Goal: Task Accomplishment & Management: Manage account settings

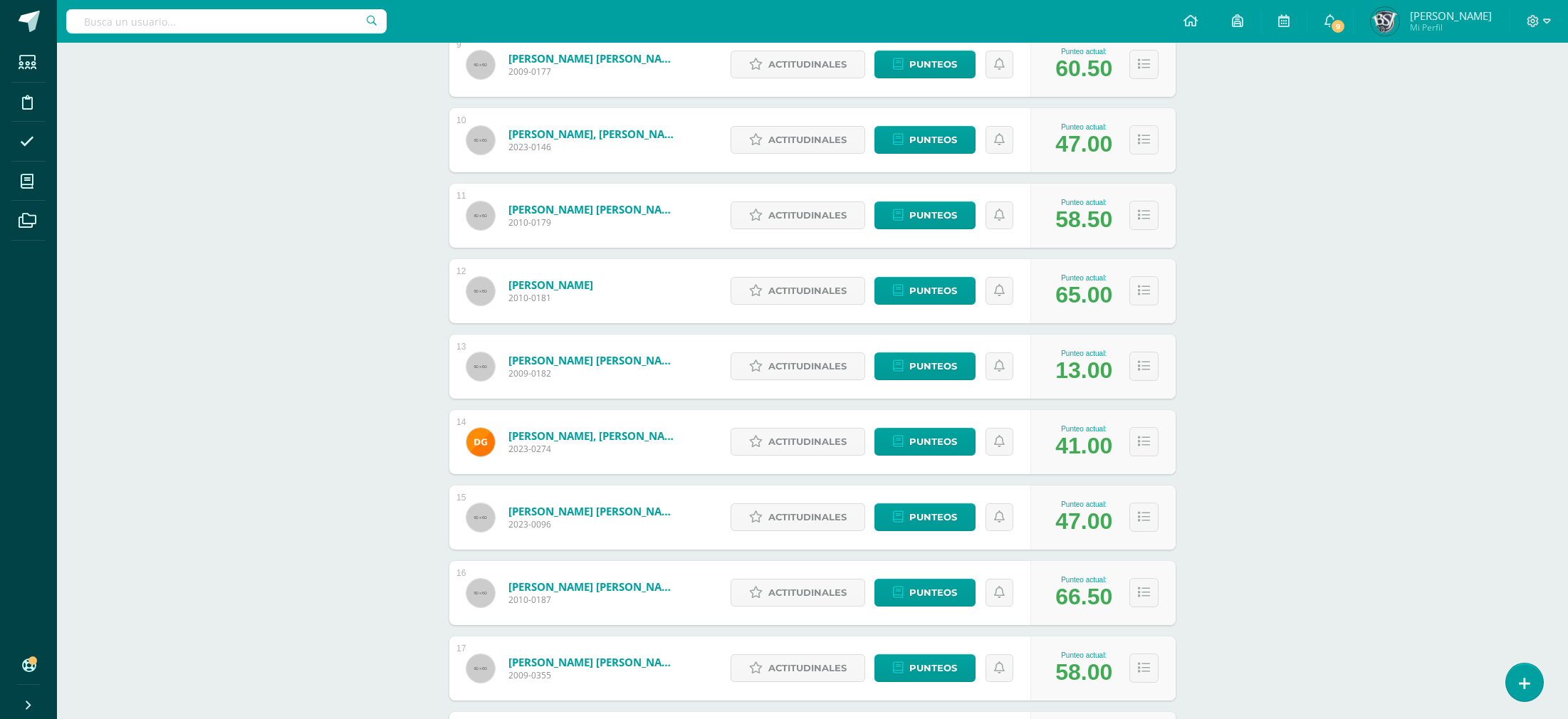
scroll to position [1634, 0]
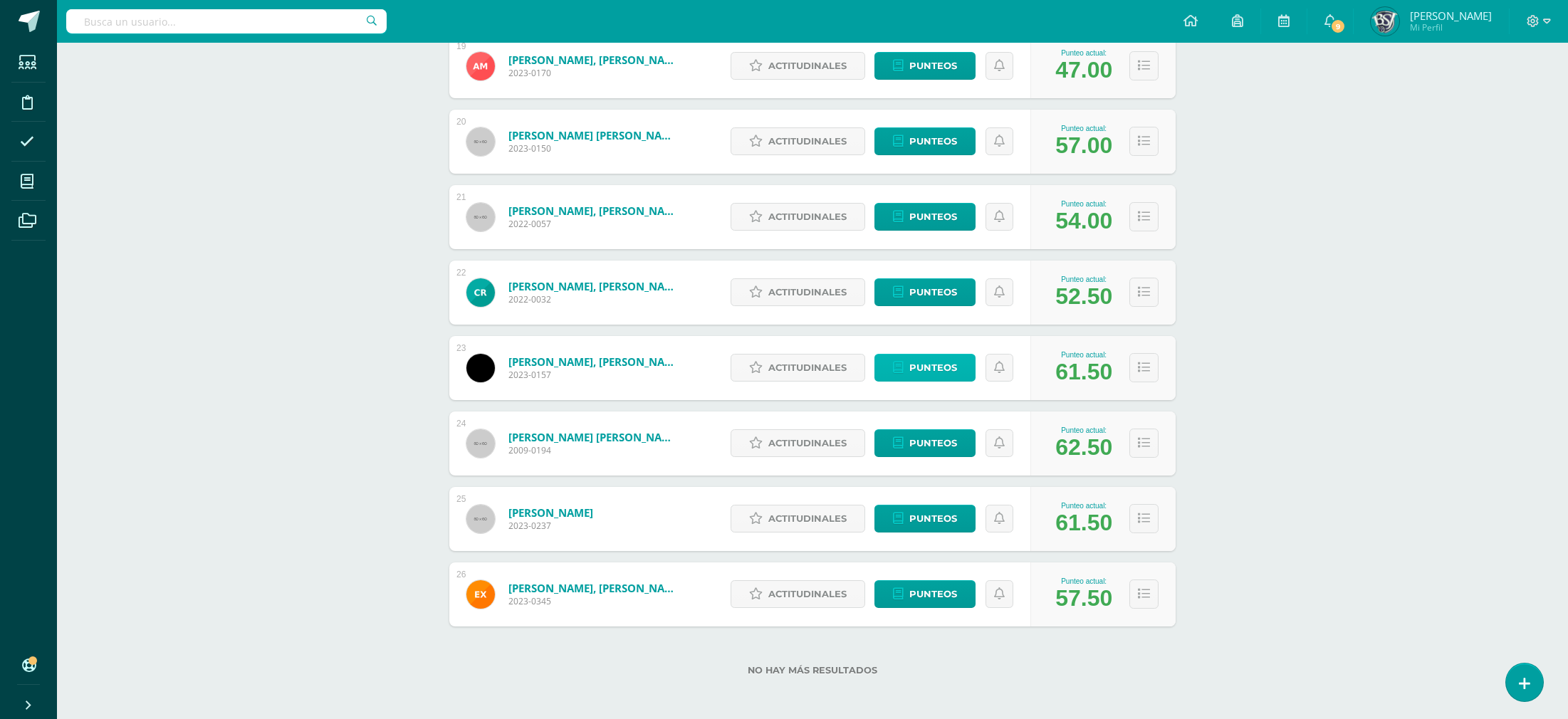
click at [955, 368] on span "Punteos" at bounding box center [933, 367] width 48 height 26
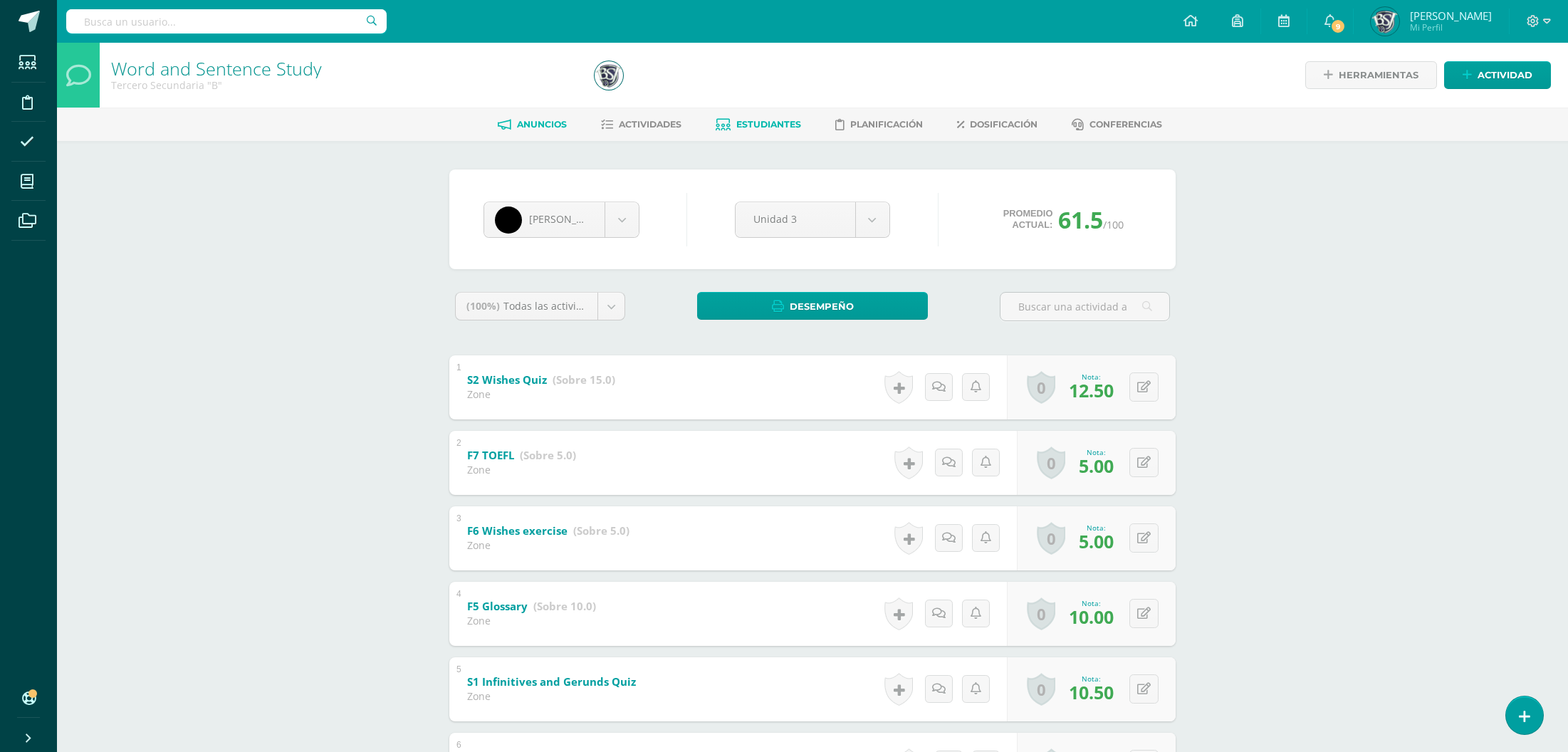
click at [533, 123] on span "Anuncios" at bounding box center [542, 124] width 50 height 11
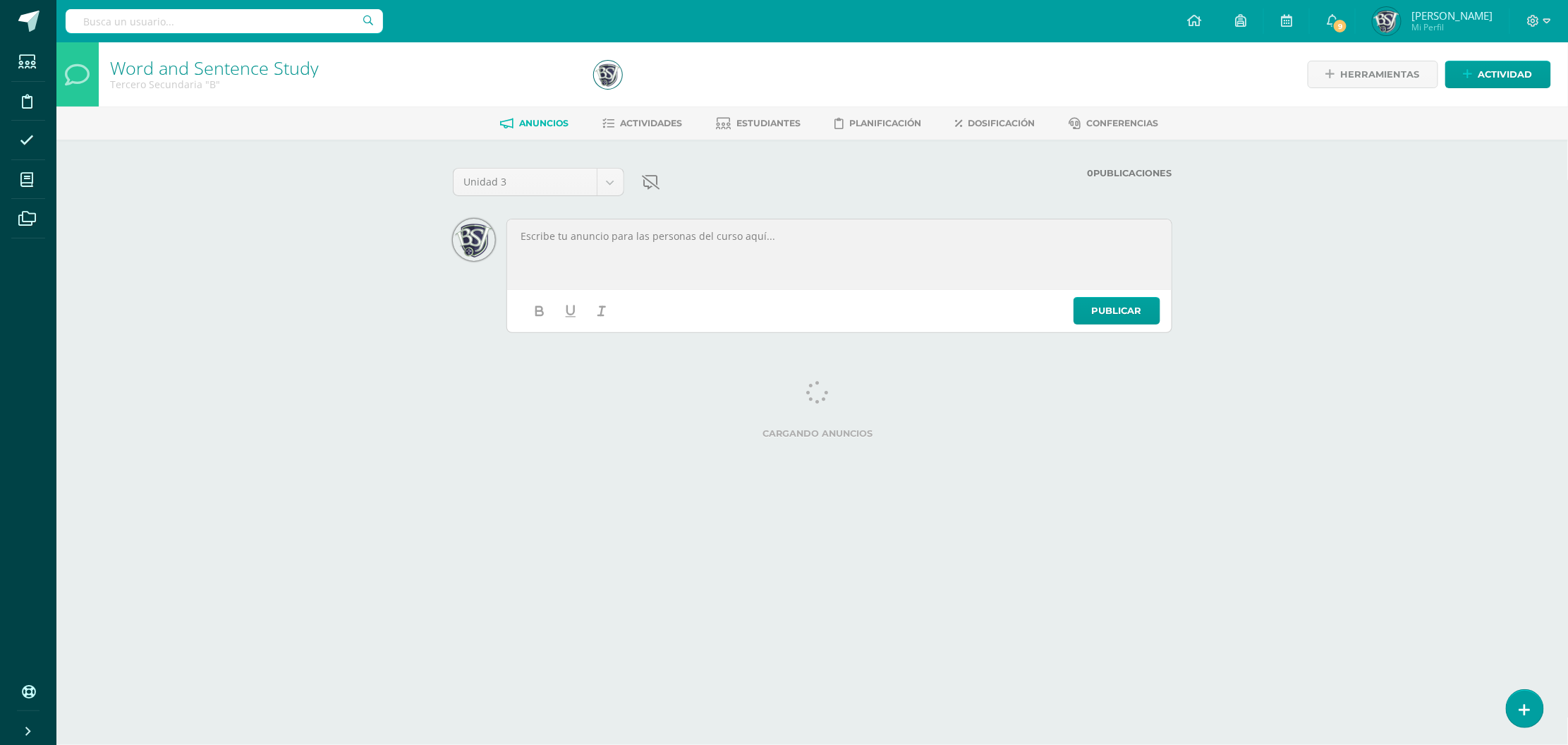
click at [659, 129] on link "Actividades" at bounding box center [642, 123] width 79 height 22
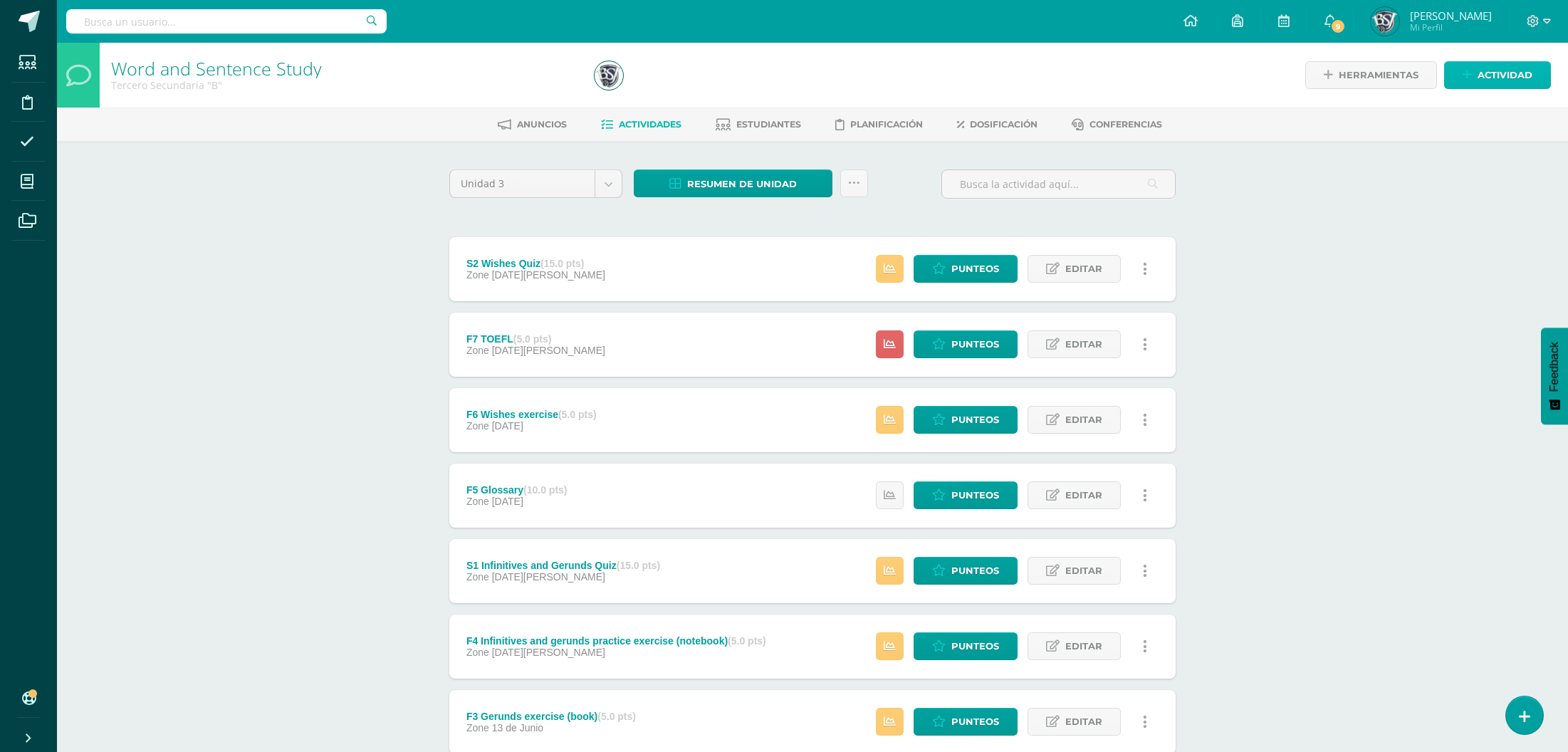
click at [1504, 67] on span "Actividad" at bounding box center [1505, 74] width 55 height 26
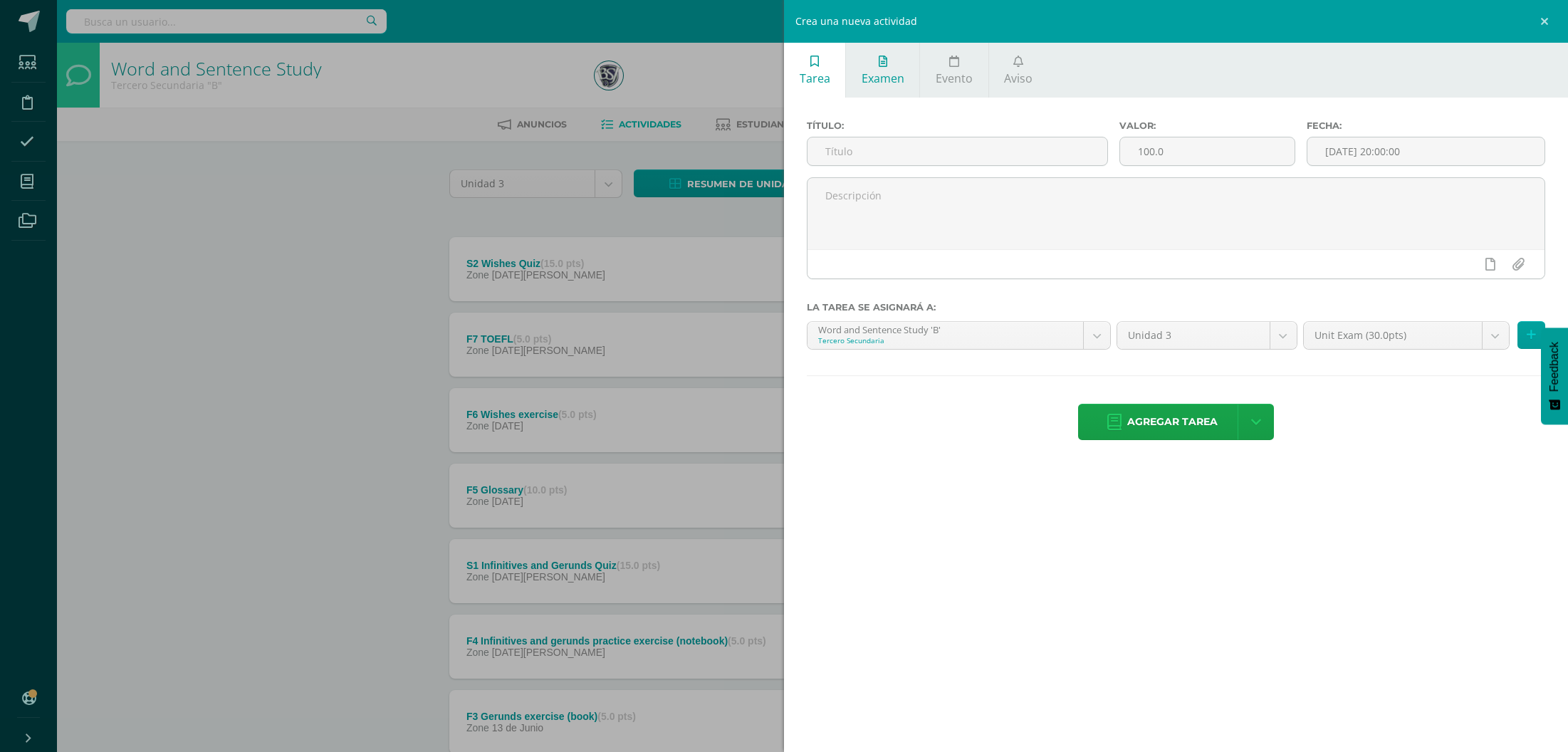
click at [886, 83] on span "Examen" at bounding box center [883, 78] width 43 height 16
type input "u"
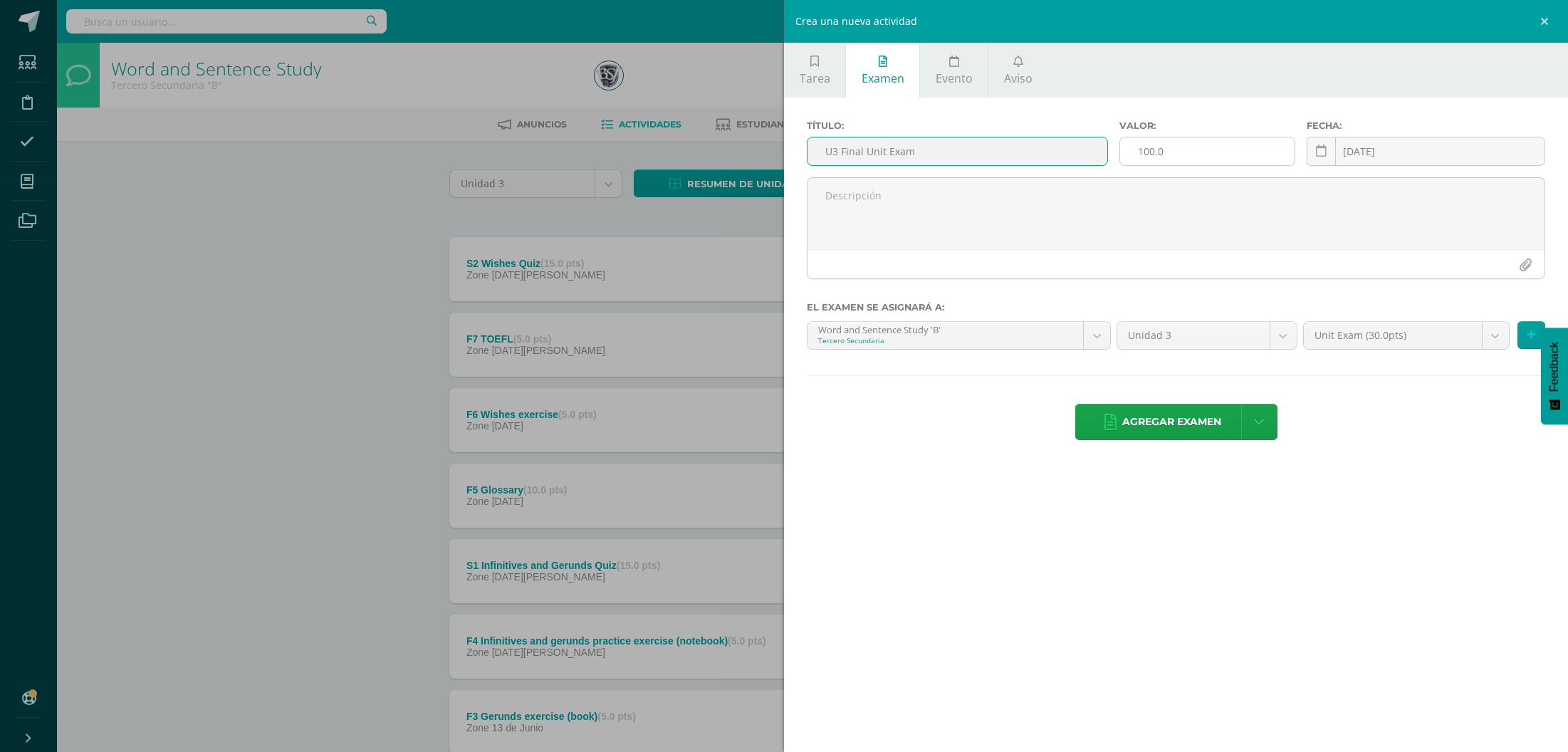
type input "U3 Final Unit Exam"
click at [1169, 159] on input "100.0" at bounding box center [1207, 151] width 175 height 27
type input "100.030"
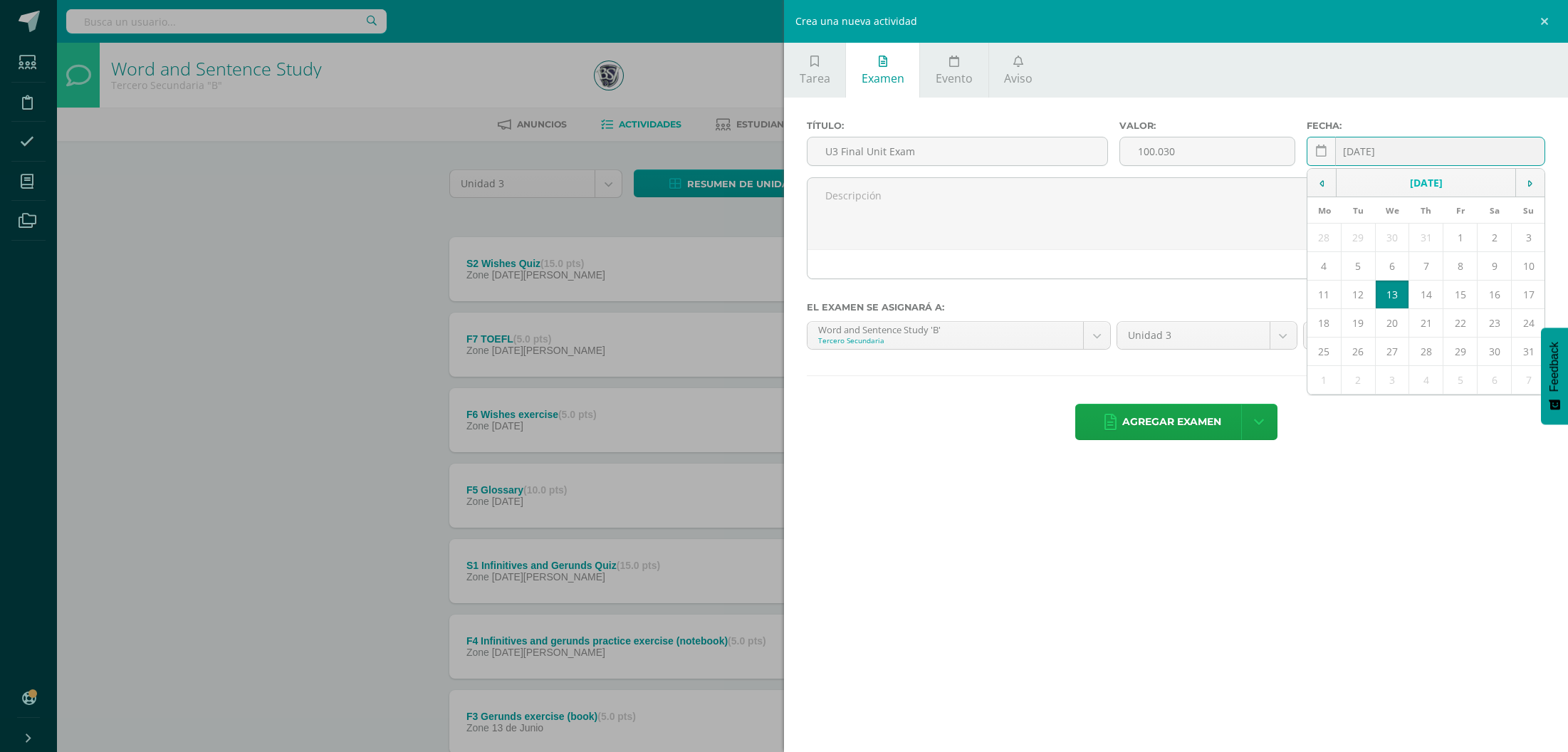
click at [1348, 147] on input "[DATE]" at bounding box center [1426, 151] width 237 height 27
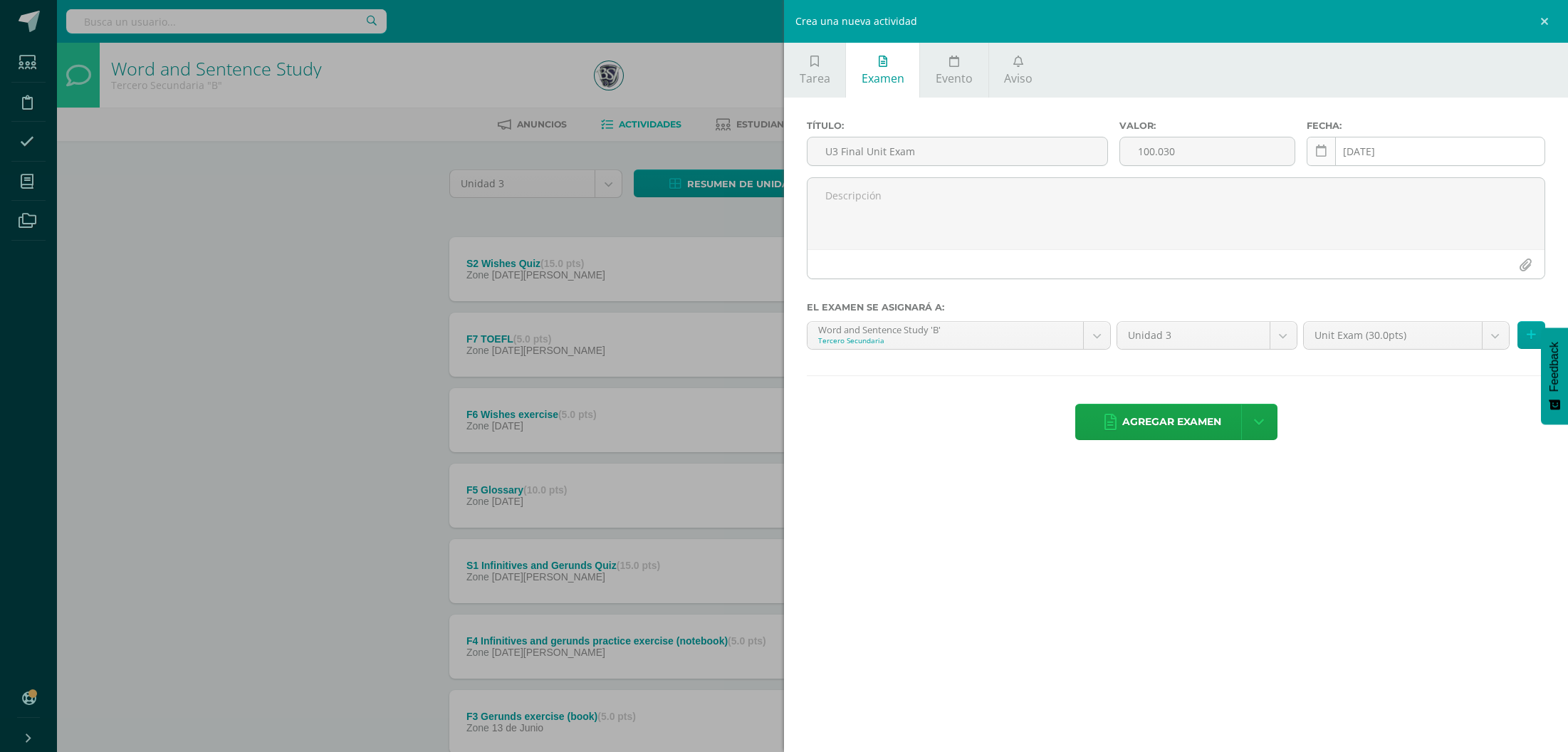
click at [1328, 153] on link at bounding box center [1321, 151] width 29 height 29
click at [1466, 291] on td "15" at bounding box center [1460, 294] width 34 height 28
type input "2025-08-15"
click at [1182, 150] on input "100.030" at bounding box center [1207, 151] width 175 height 27
type input "1"
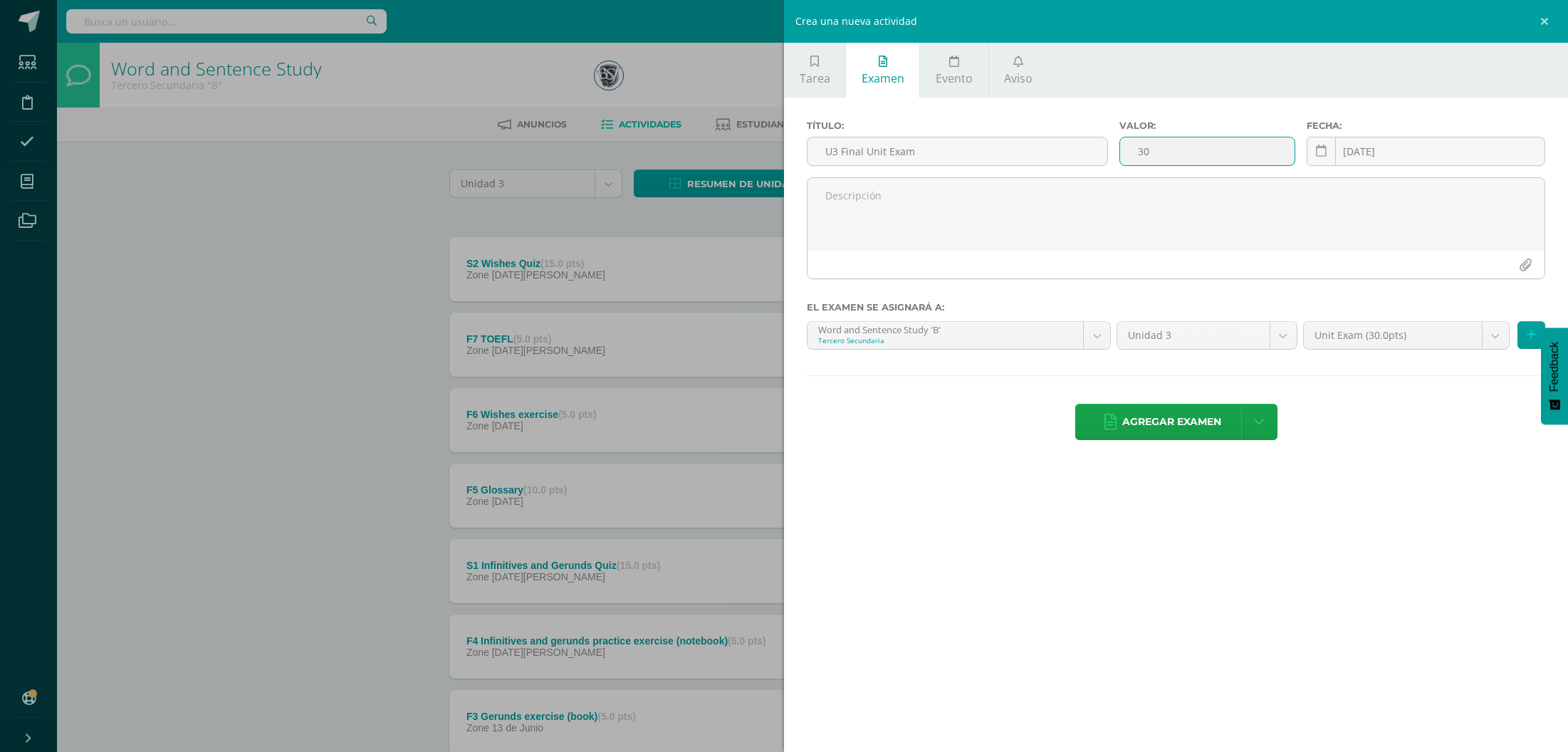
type input "30"
click at [1151, 607] on div "Tarea Examen Evento Aviso Título: Valor: 100.0 Fecha: 2025-08-12 20:00:00 La ta…" at bounding box center [1175, 376] width 784 height 752
click at [1112, 425] on icon at bounding box center [1110, 422] width 12 height 16
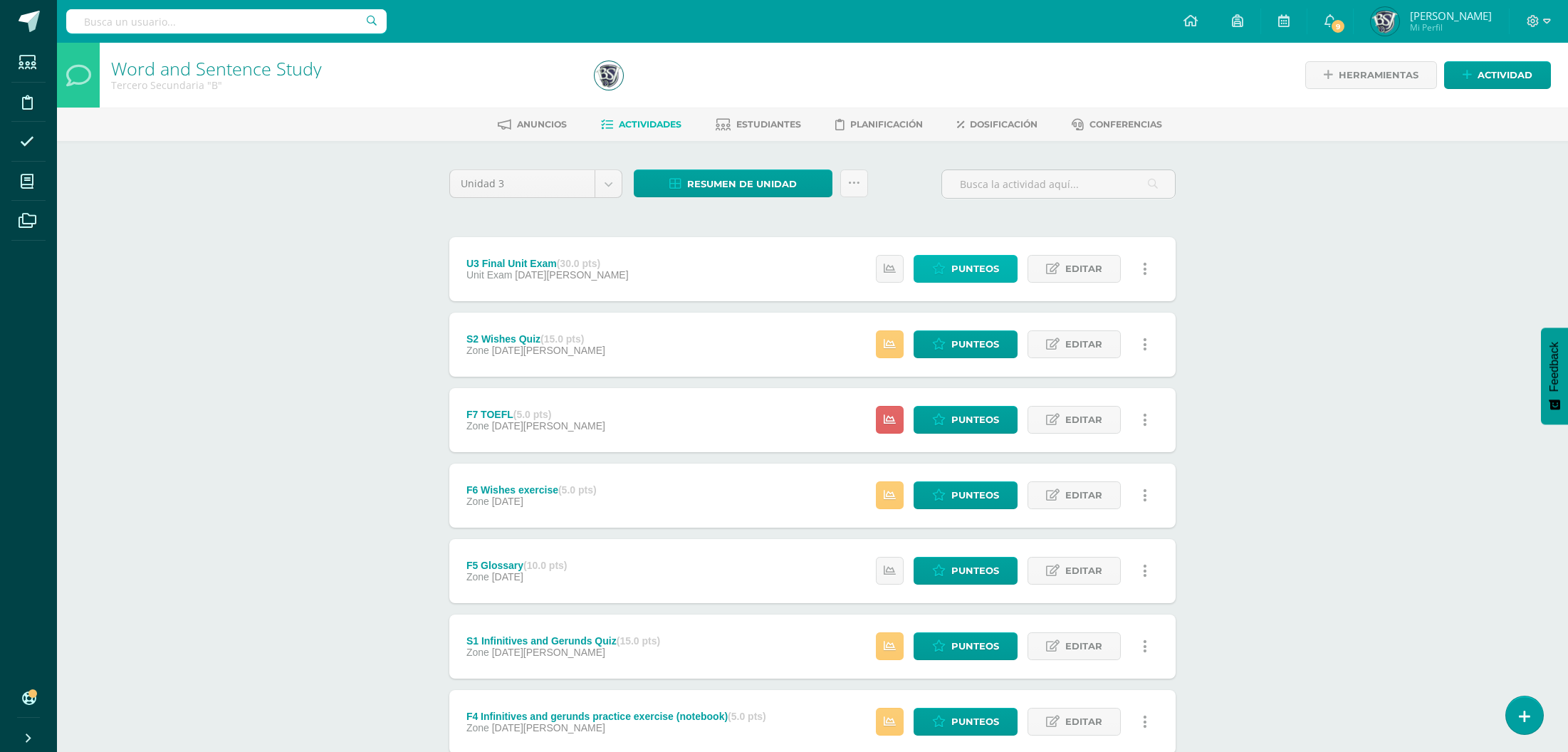
click at [985, 271] on span "Punteos" at bounding box center [975, 268] width 48 height 26
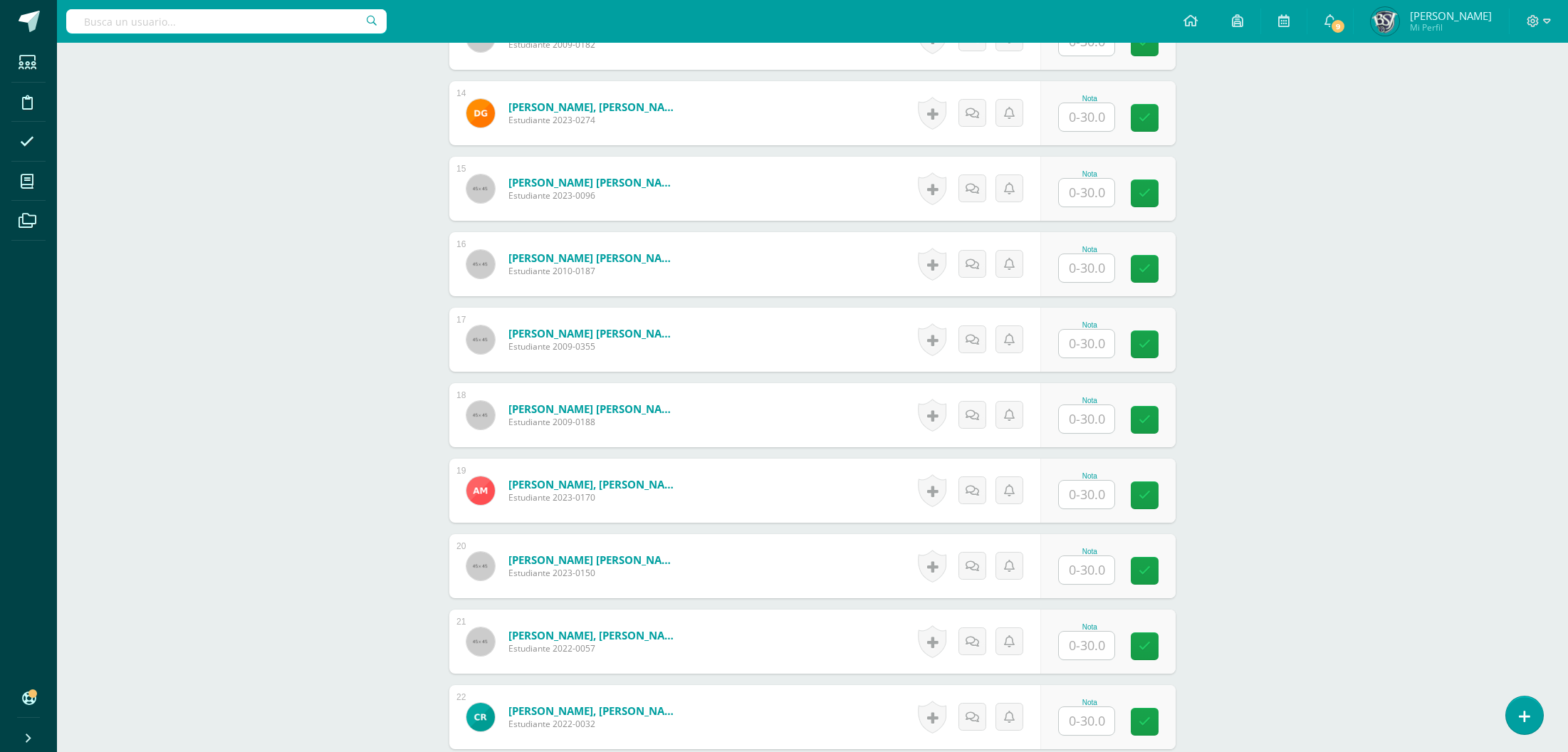
scroll to position [1852, 0]
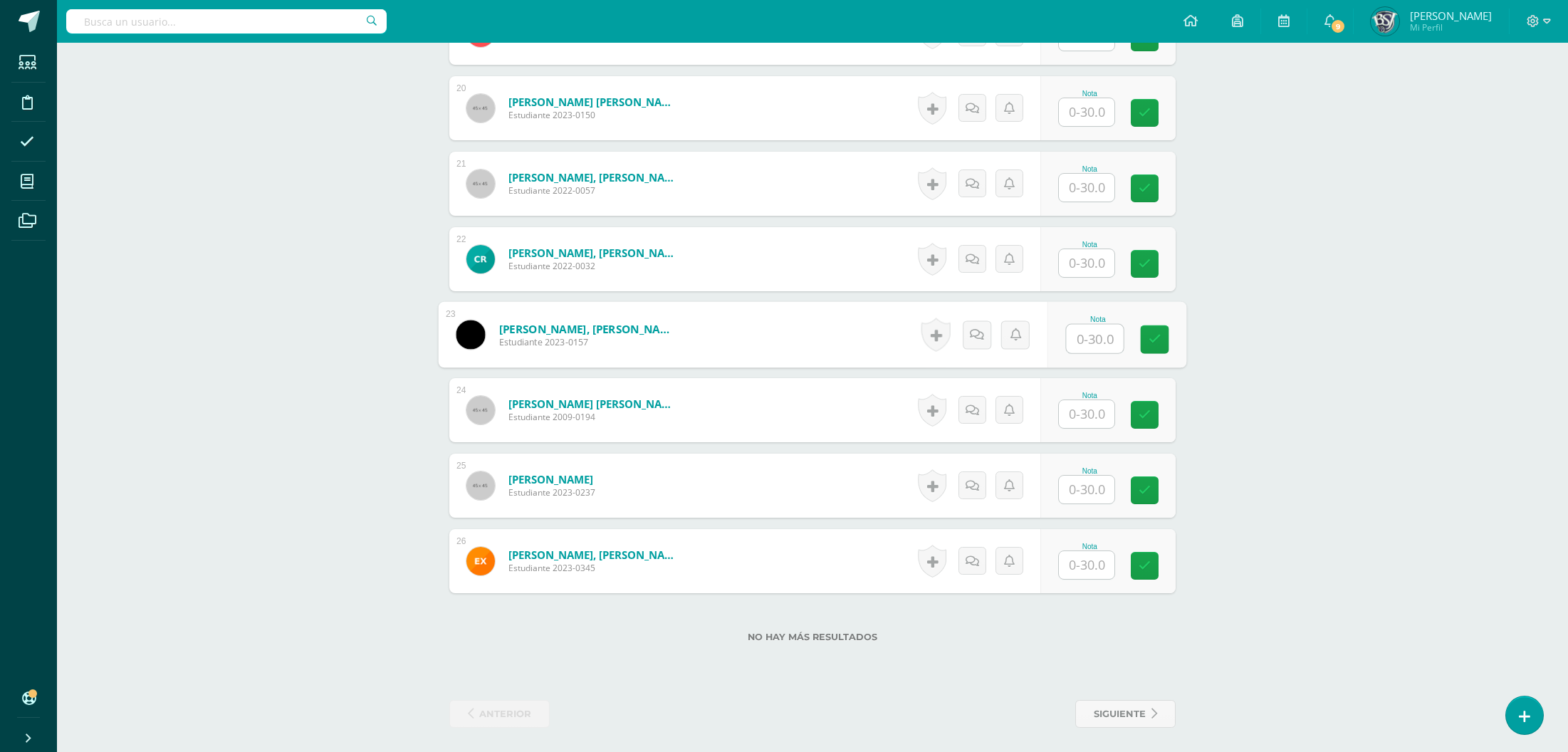
click at [1061, 342] on div "Nota" at bounding box center [1116, 335] width 139 height 66
type input "15"
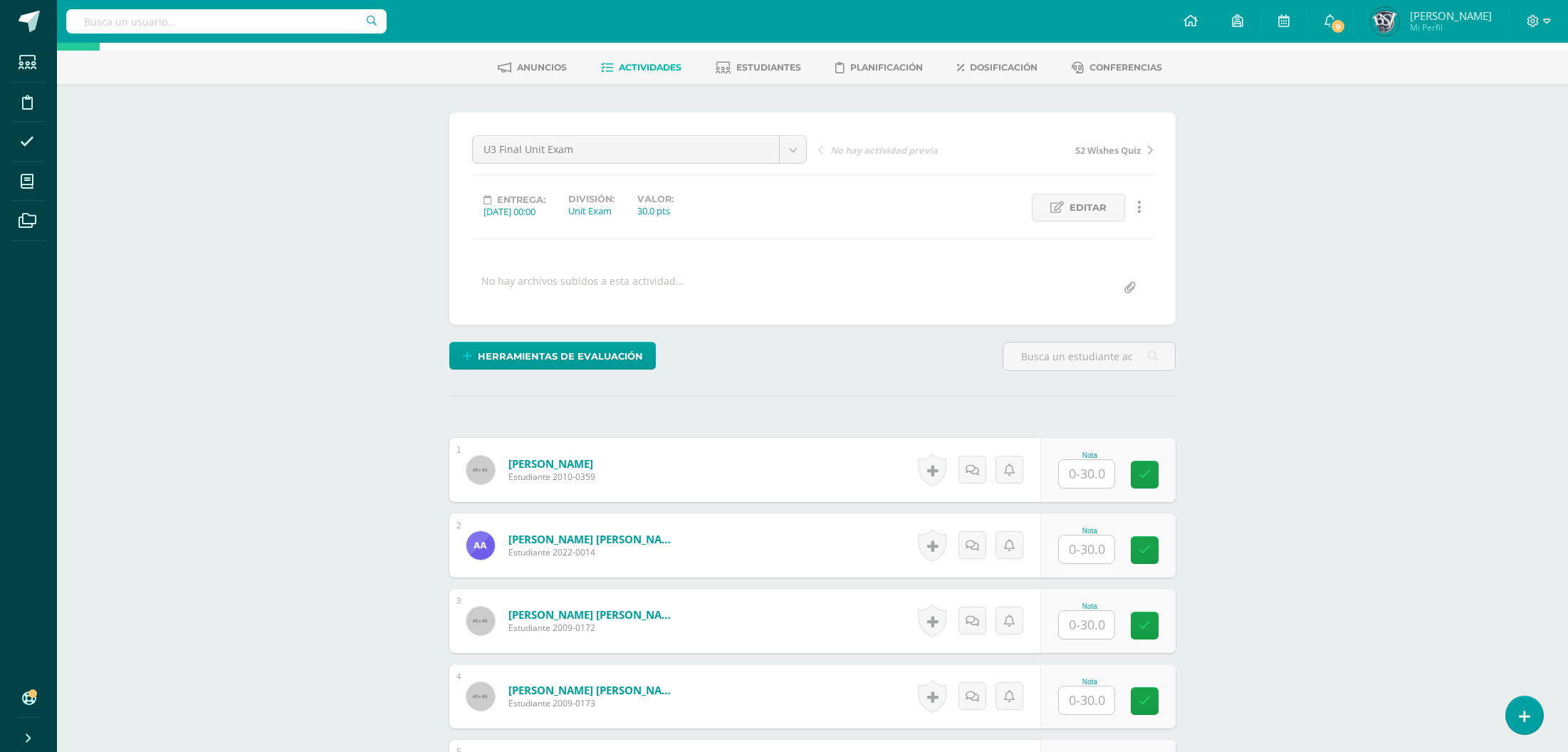
scroll to position [0, 0]
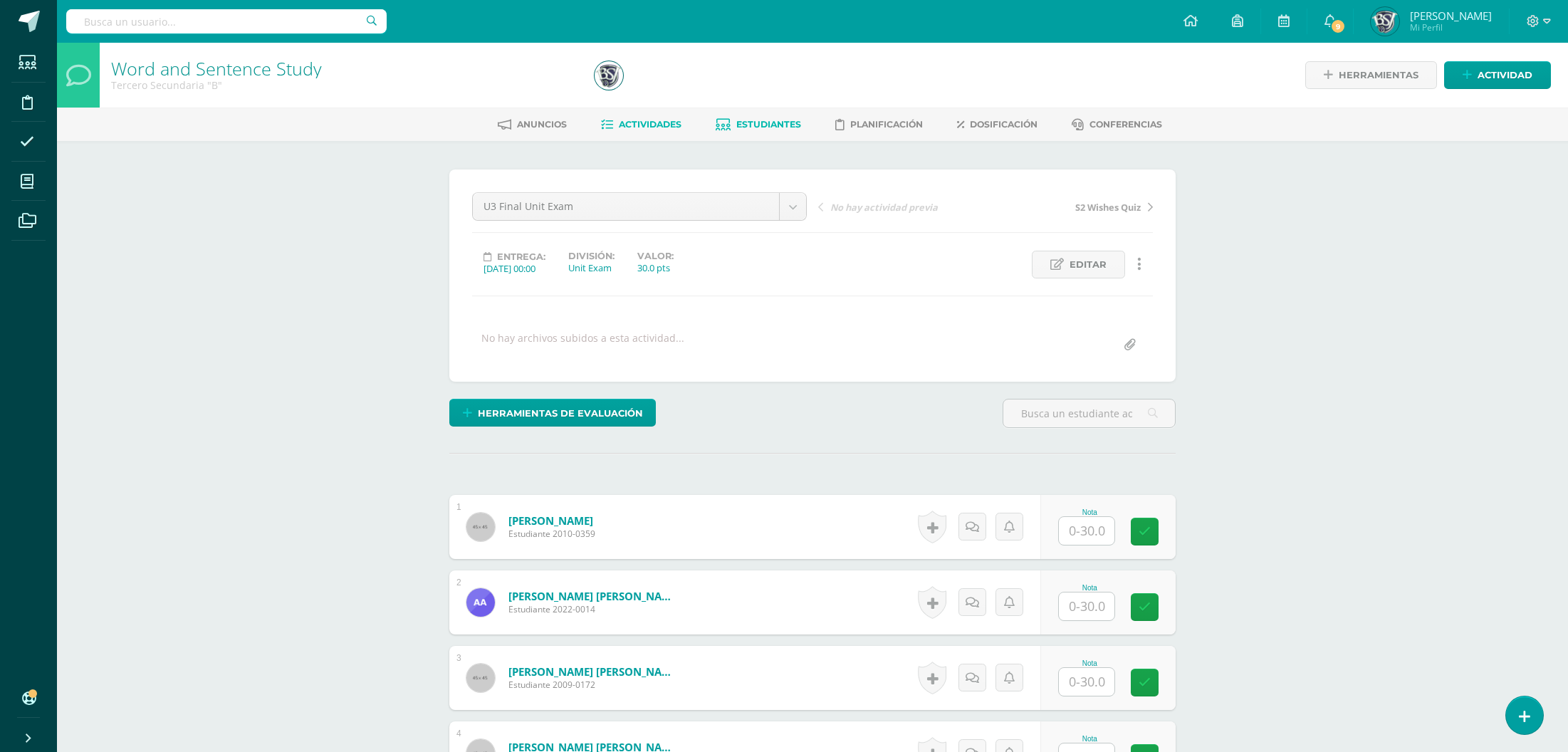
click at [739, 123] on span "Estudiantes" at bounding box center [768, 124] width 64 height 11
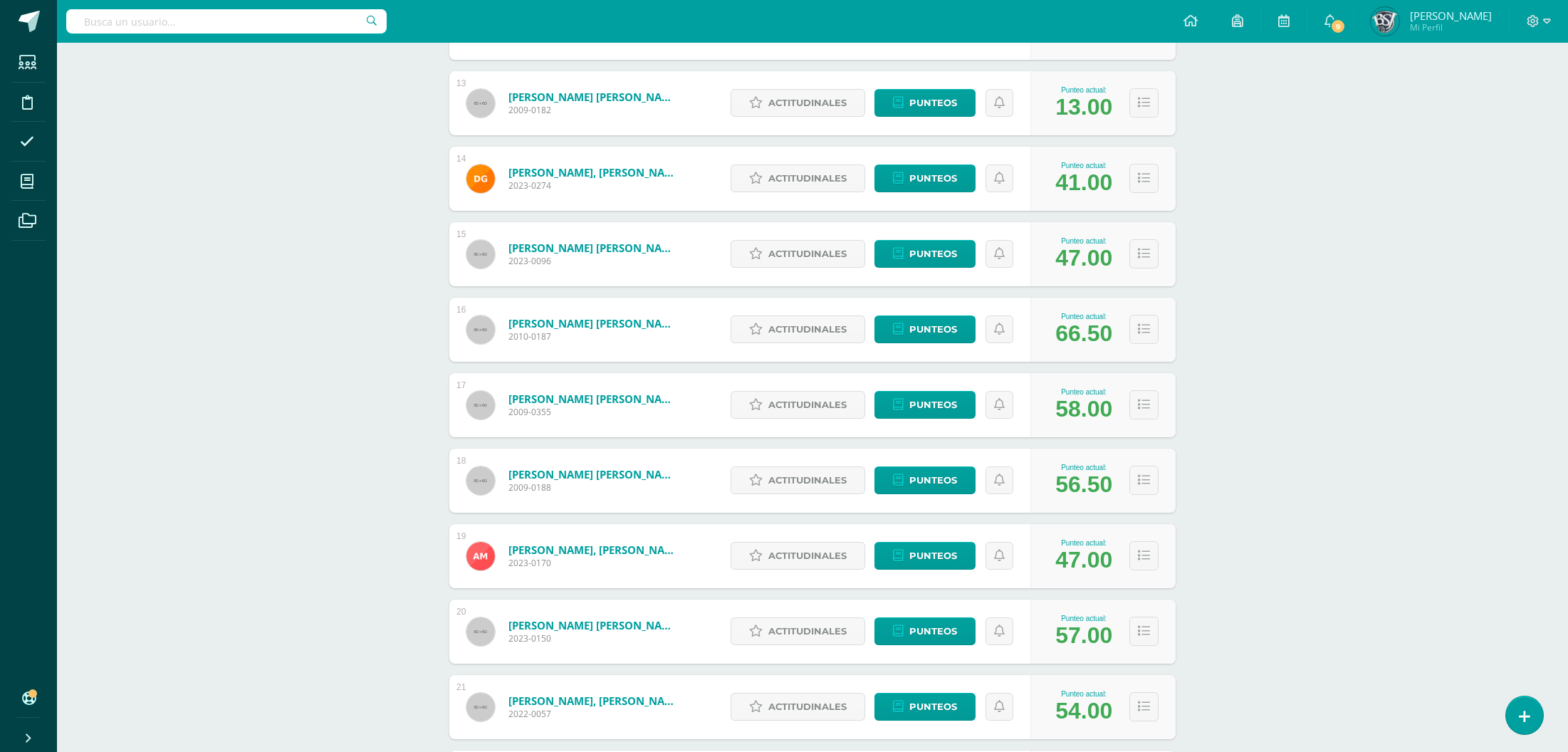
scroll to position [1602, 0]
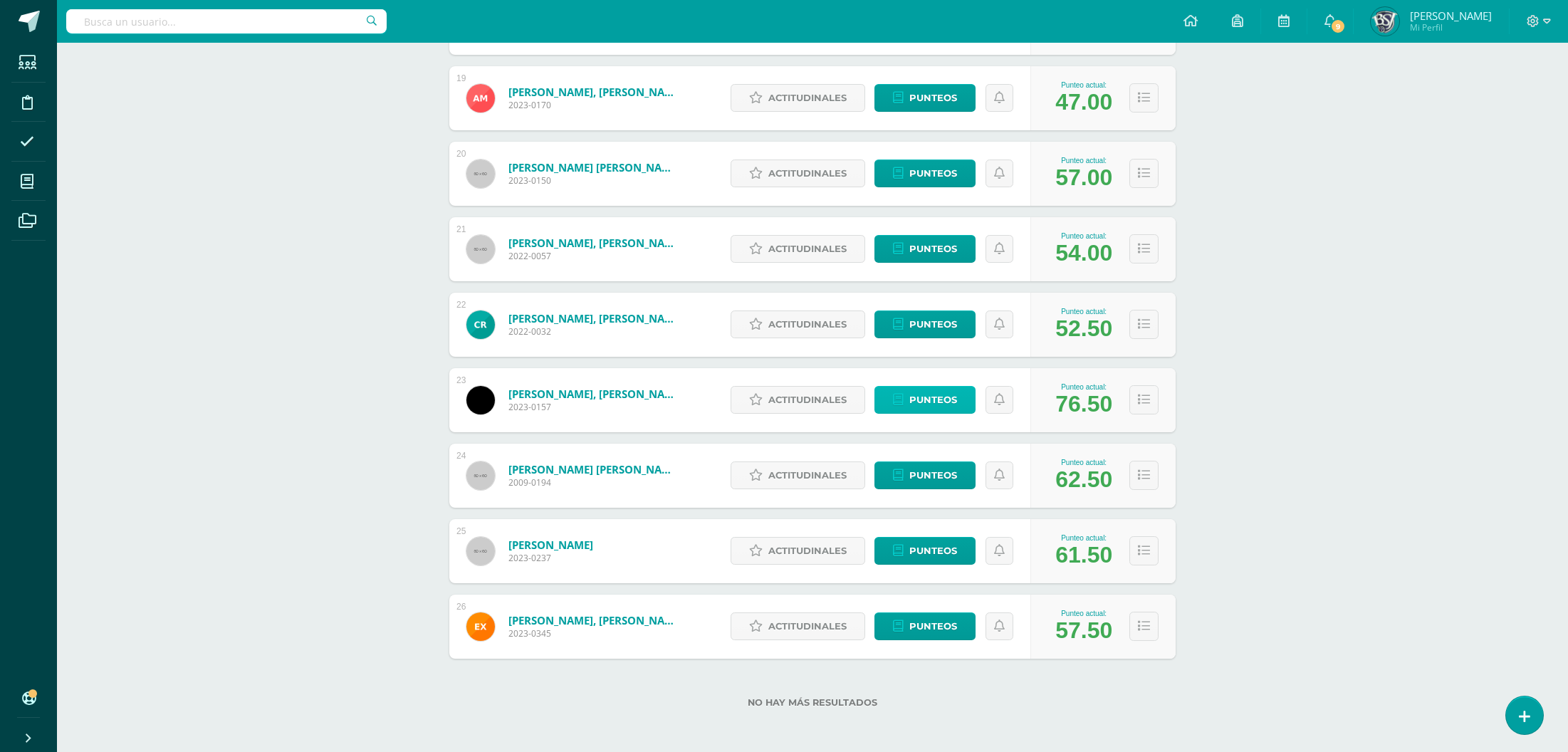
click at [895, 399] on icon at bounding box center [898, 400] width 11 height 12
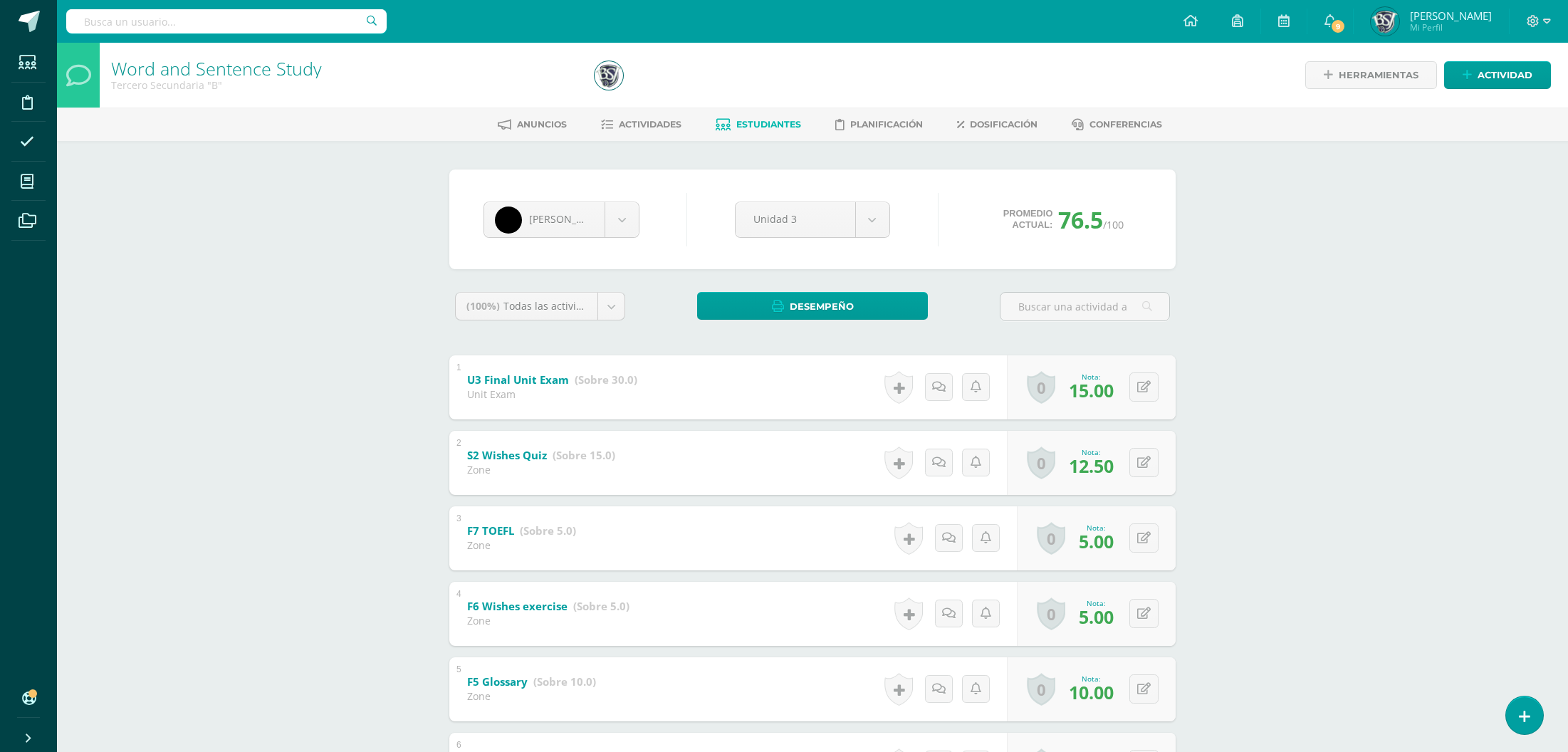
click at [1434, 515] on div "Word and Sentence Study Tercero Secundaria "B" Herramientas Detalle de asistenc…" at bounding box center [812, 617] width 1510 height 1150
click at [1253, 420] on div "Word and Sentence Study Tercero Secundaria "B" Herramientas Detalle de asistenc…" at bounding box center [812, 617] width 1510 height 1150
click at [559, 224] on body "Estudiantes Disciplina Asistencia Mis cursos Archivos Soporte Centro de ayuda Ú…" at bounding box center [784, 596] width 1568 height 1193
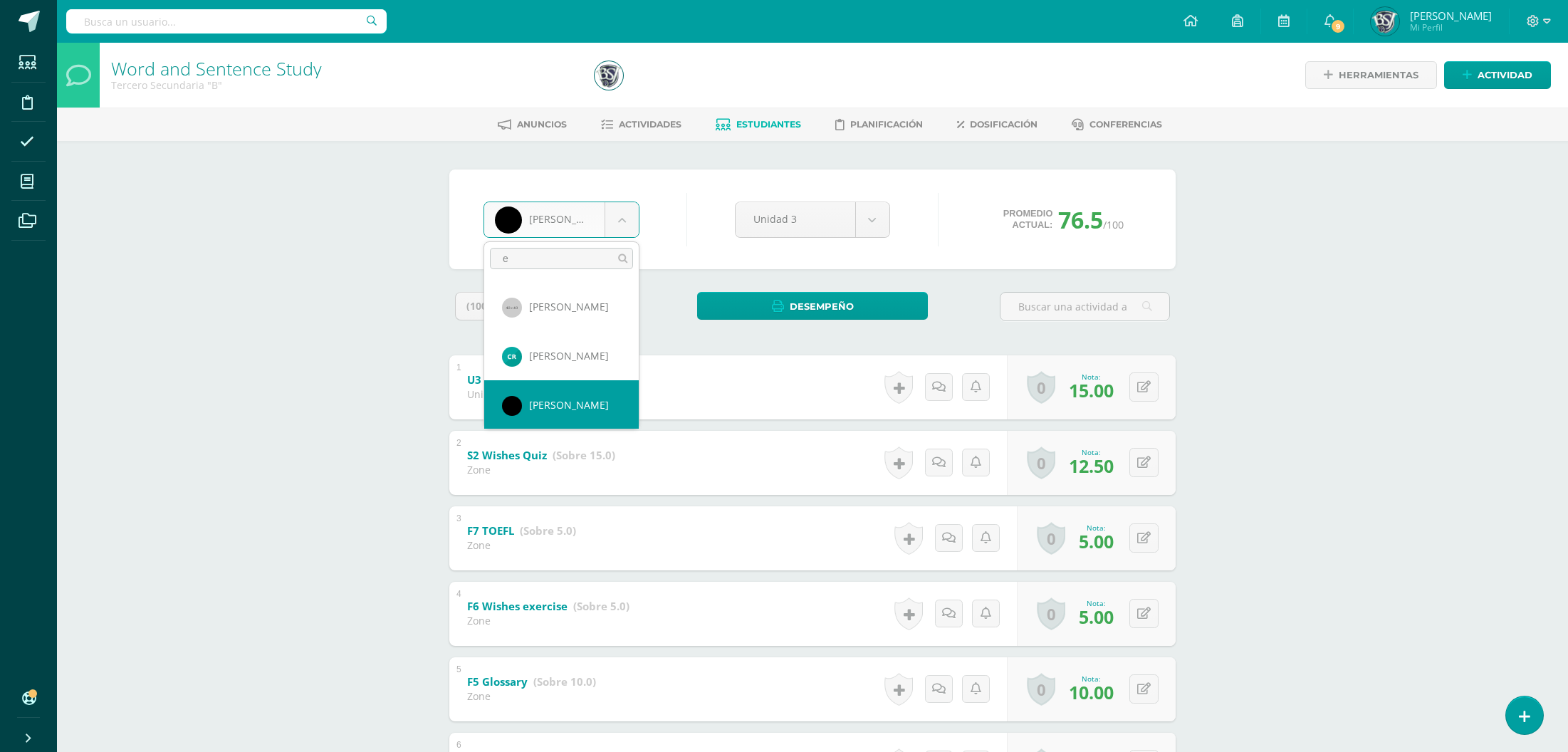
scroll to position [0, 0]
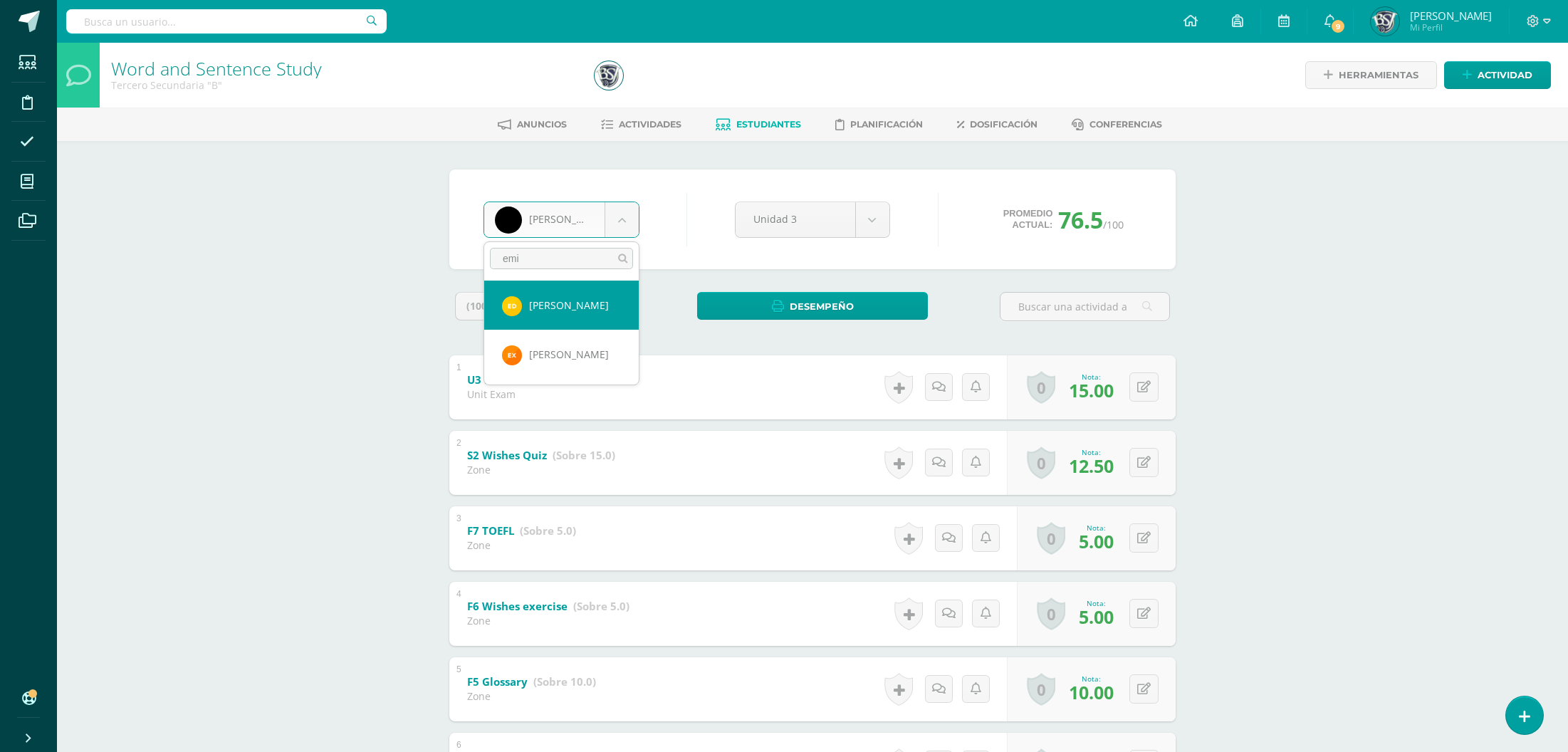
type input "emi"
select select "1349"
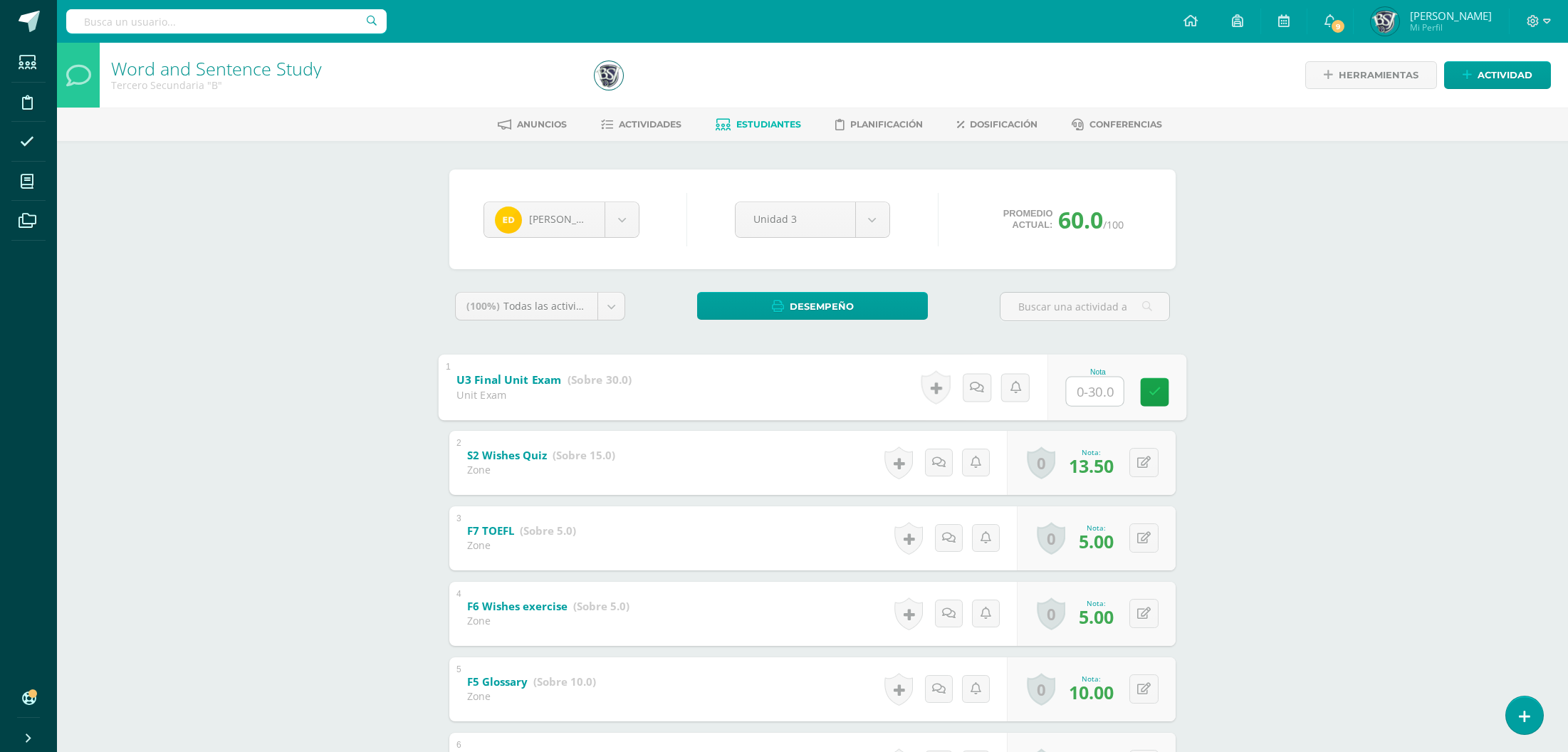
click at [1096, 380] on input "text" at bounding box center [1095, 390] width 57 height 28
type input "16.5"
click at [1389, 392] on div "Word and Sentence Study Tercero Secundaria "B" Herramientas Detalle de asistenc…" at bounding box center [812, 615] width 1510 height 1145
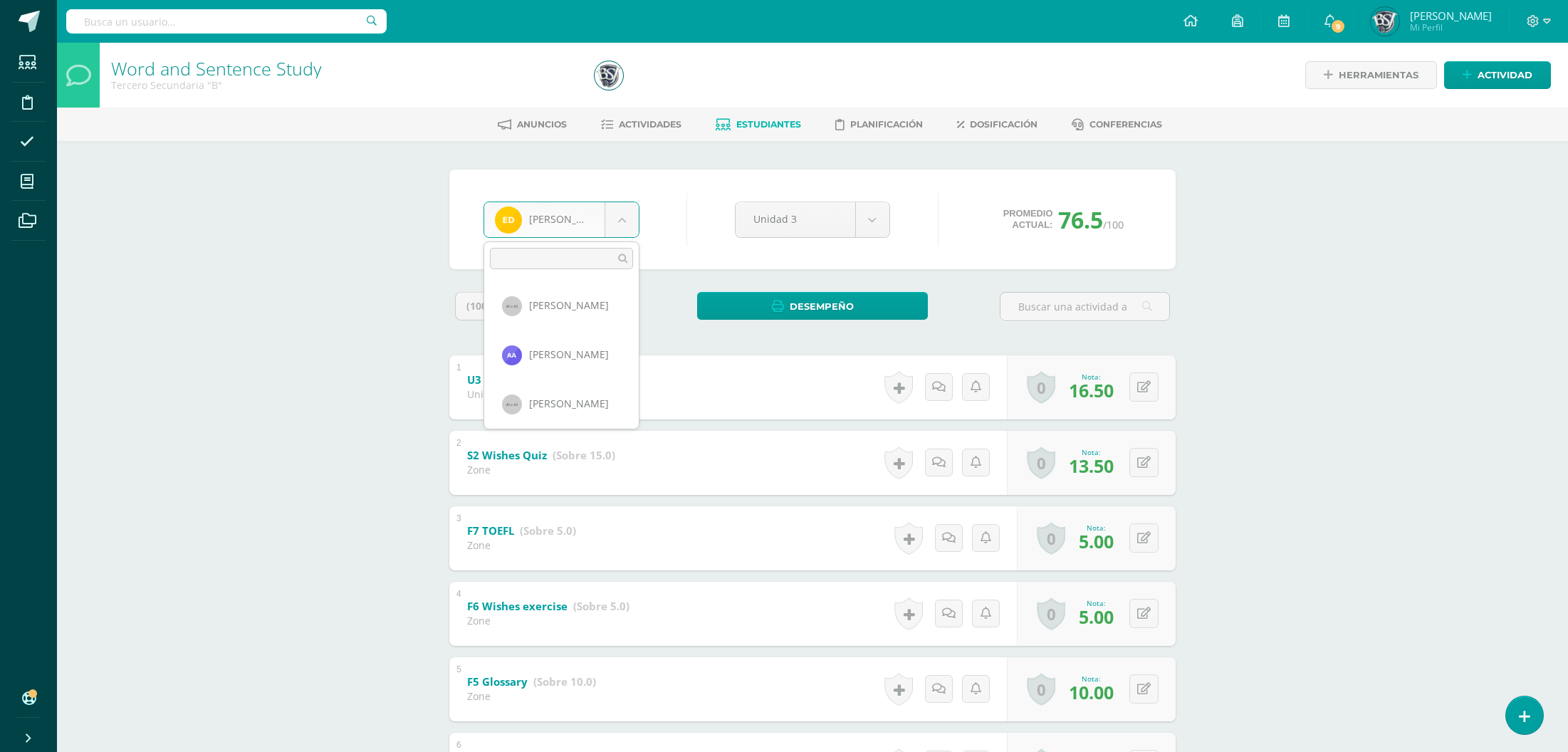
click at [588, 219] on body "Estudiantes Disciplina Asistencia Mis cursos Archivos Soporte Centro de ayuda Ú…" at bounding box center [784, 594] width 1568 height 1188
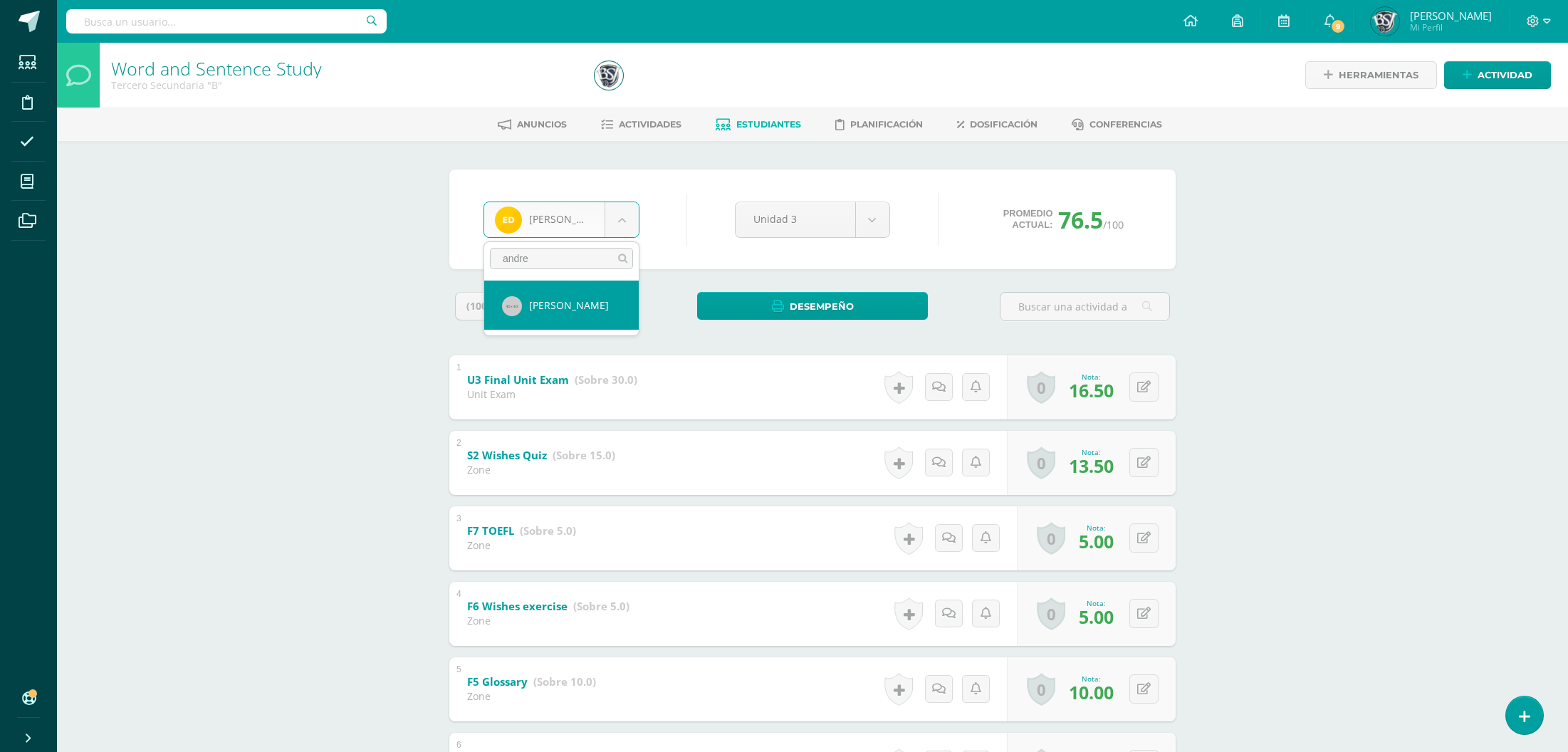
type input "andre"
select select "597"
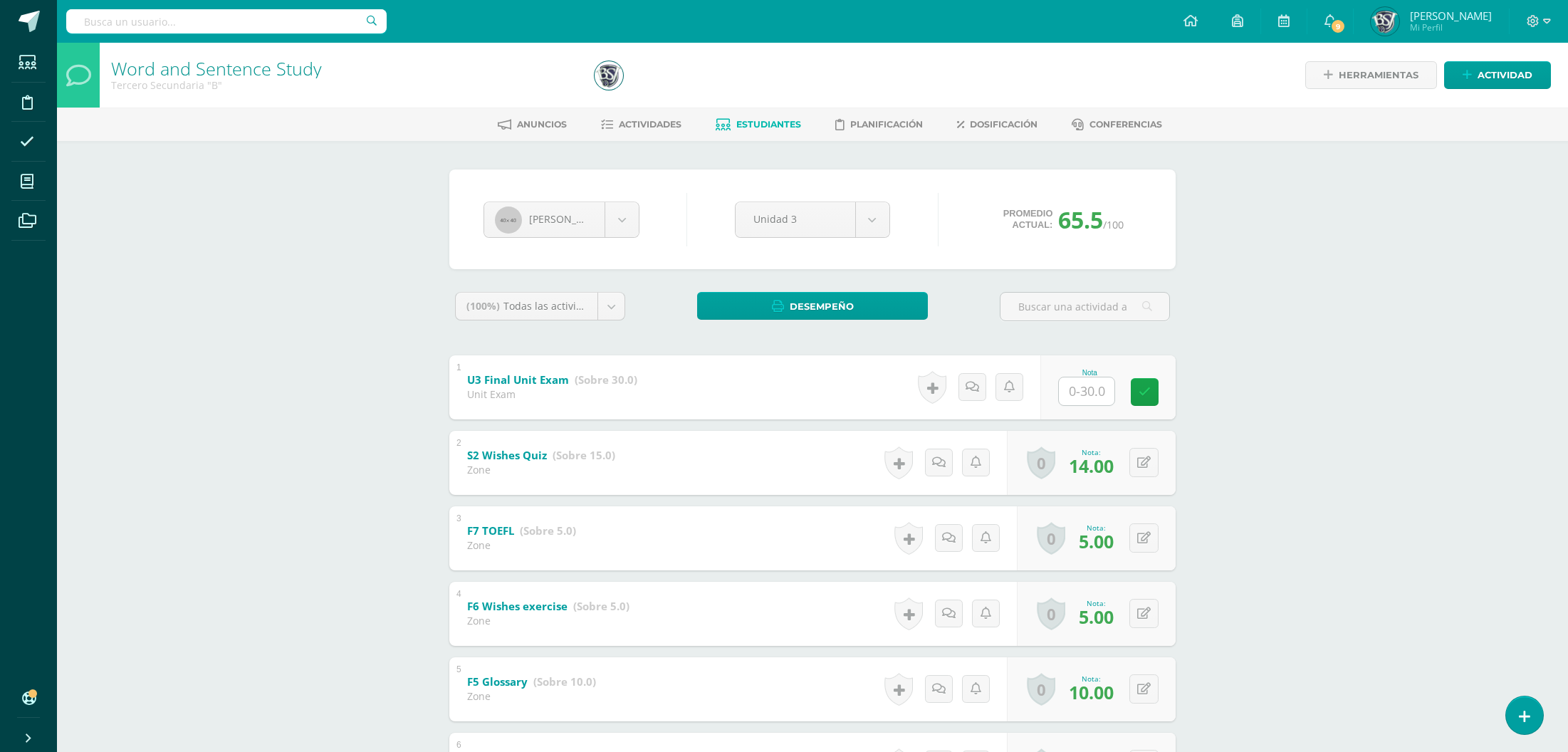
click at [1216, 338] on div "Word and Sentence Study Tercero Secundaria "B" Herramientas Detalle de asistenc…" at bounding box center [812, 615] width 1510 height 1145
click at [1101, 388] on input "text" at bounding box center [1095, 390] width 57 height 28
type input "17"
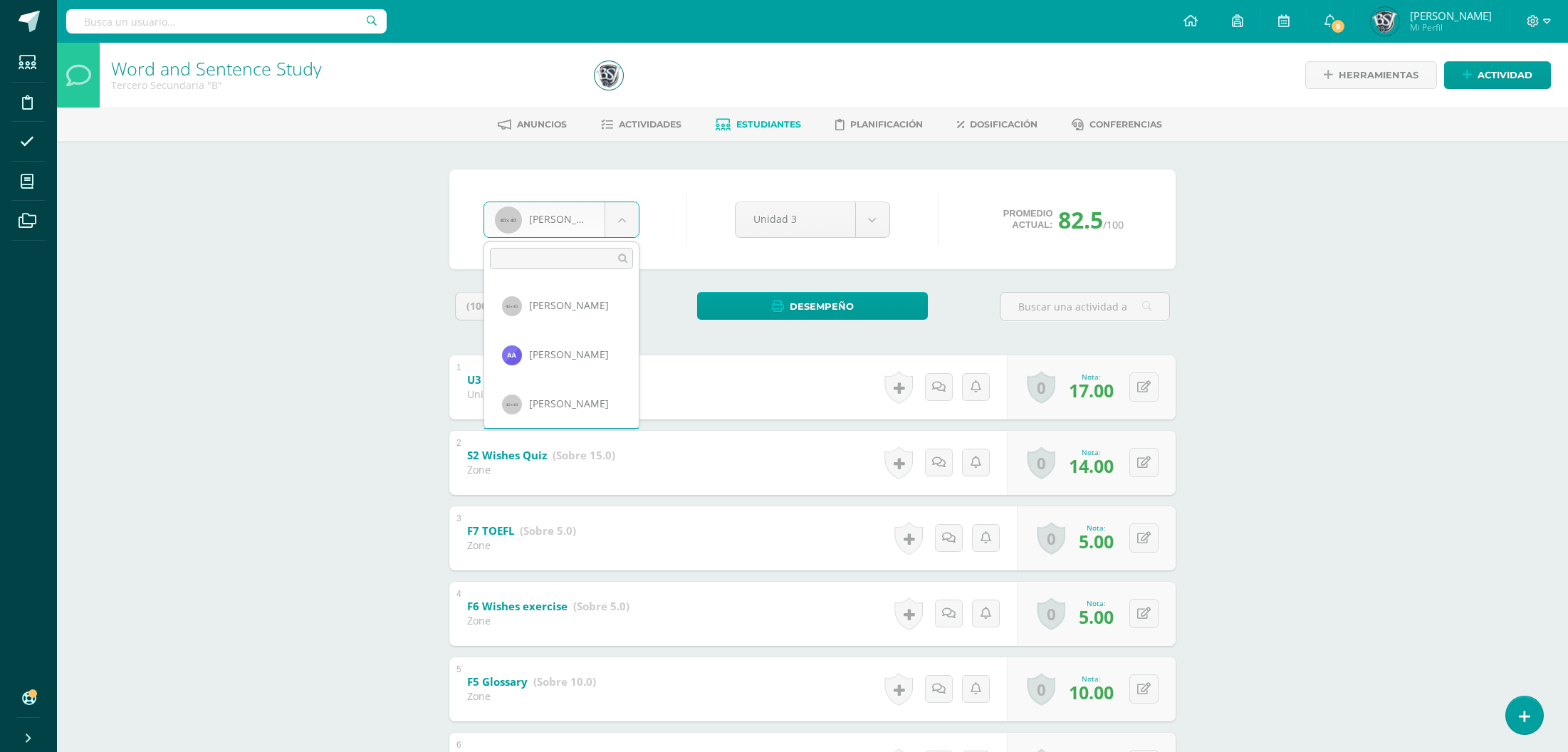
click at [546, 219] on body "Estudiantes Disciplina Asistencia Mis cursos Archivos Soporte Centro de ayuda Ú…" at bounding box center [784, 594] width 1568 height 1188
type input "di"
select select "630"
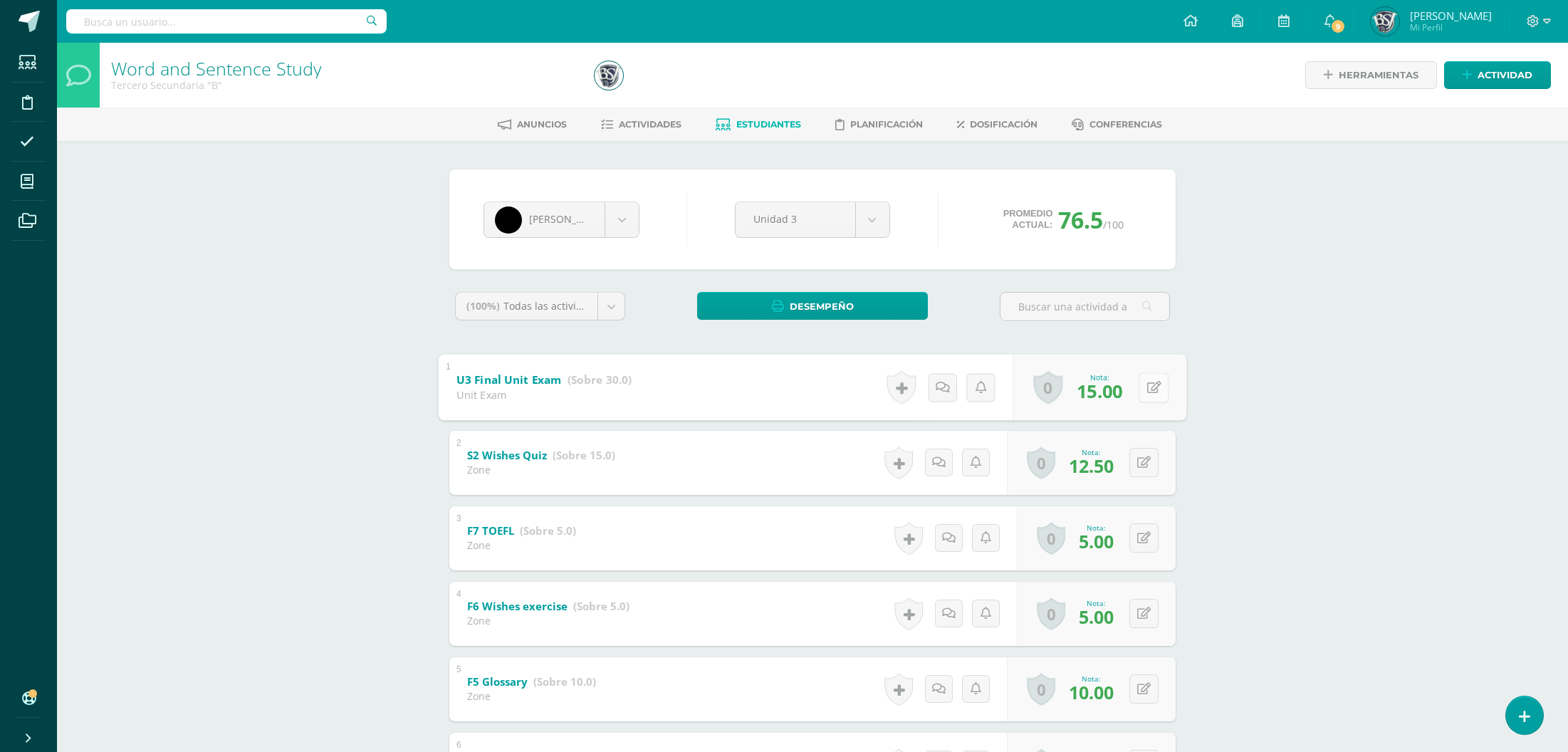
click at [1150, 381] on button at bounding box center [1153, 387] width 30 height 30
type input "15.5"
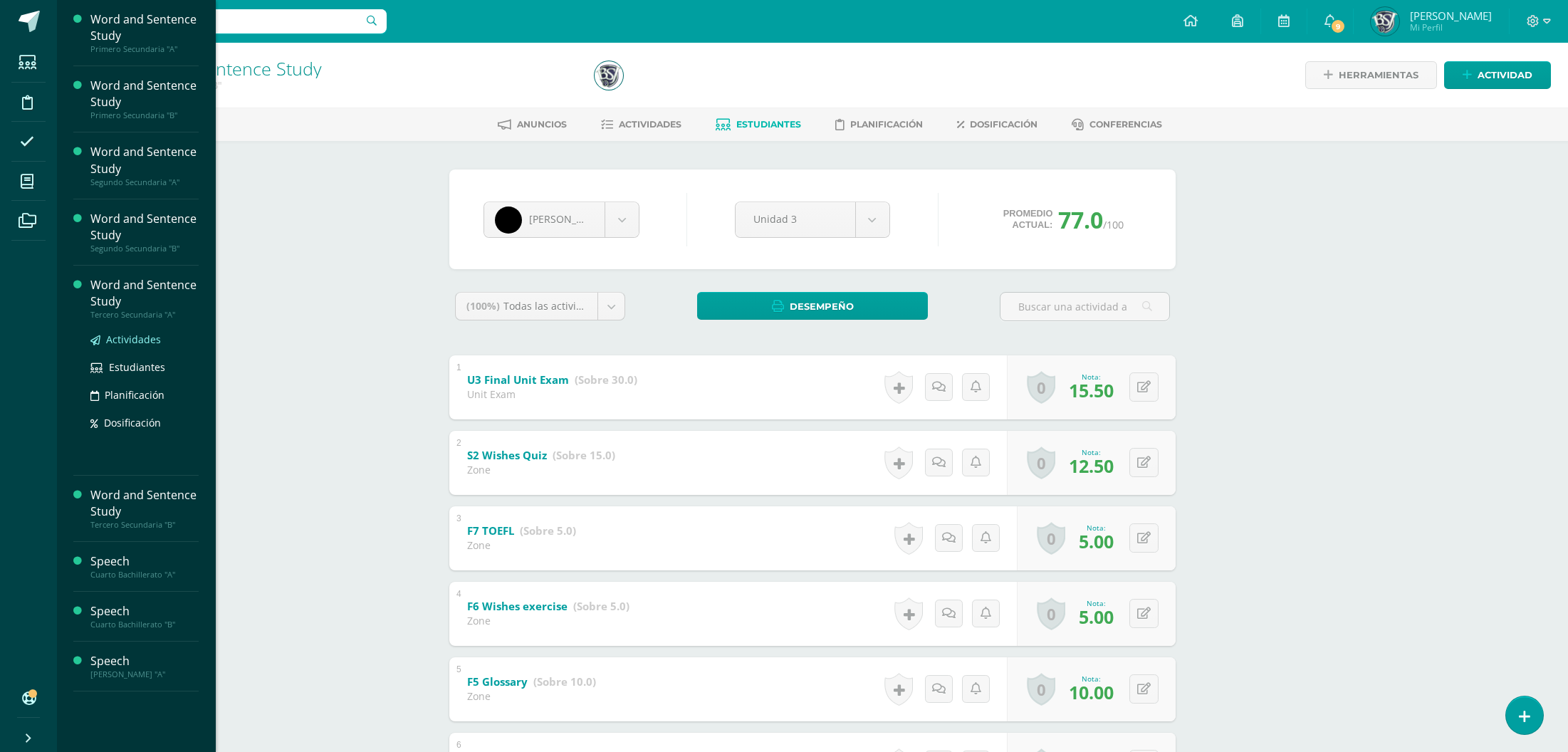
click at [135, 343] on span "Actividades" at bounding box center [134, 339] width 55 height 14
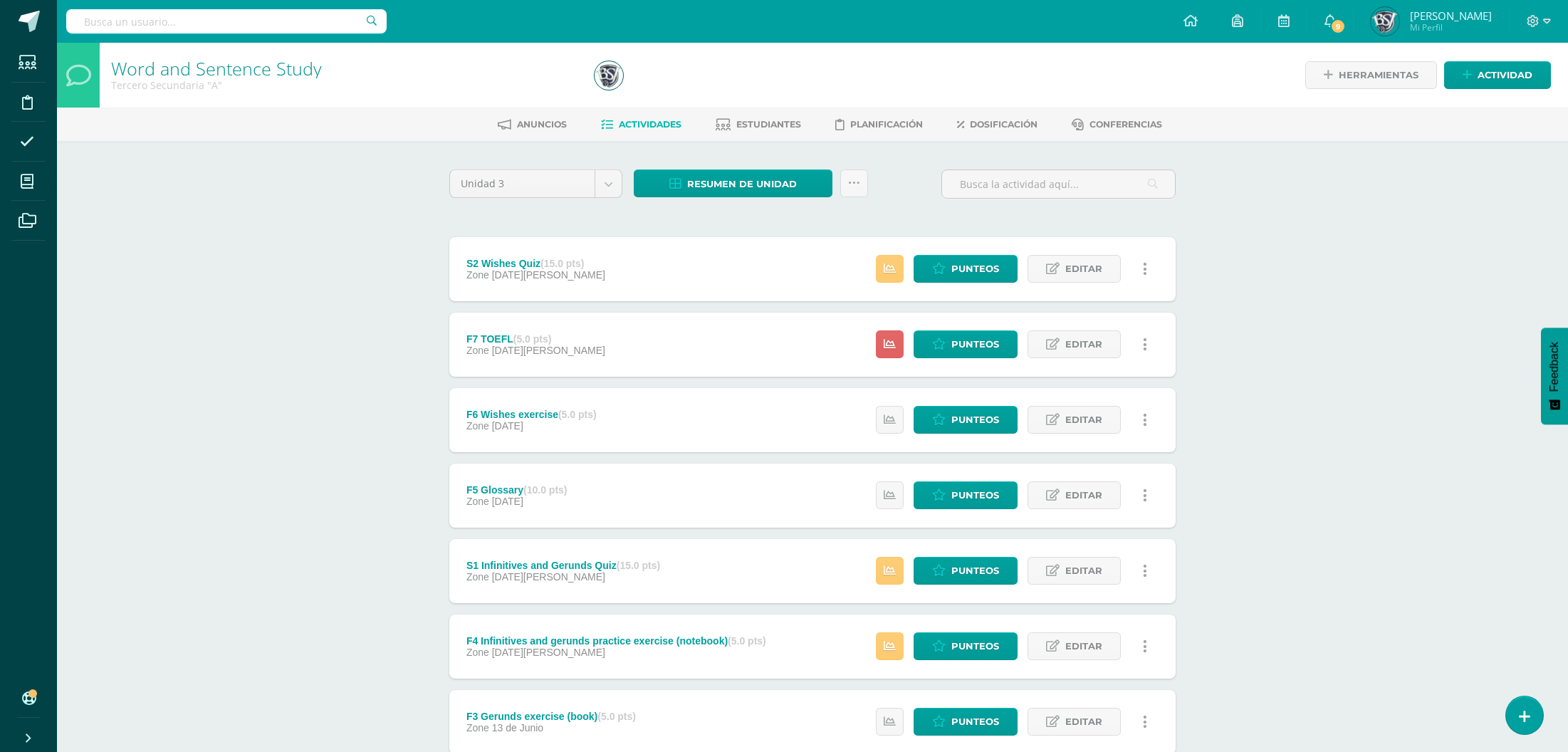
click at [1413, 473] on div "Word and Sentence Study Tercero Secundaria "A" Herramientas Detalle de asistenc…" at bounding box center [812, 521] width 1510 height 957
click at [1518, 70] on span "Actividad" at bounding box center [1505, 74] width 55 height 26
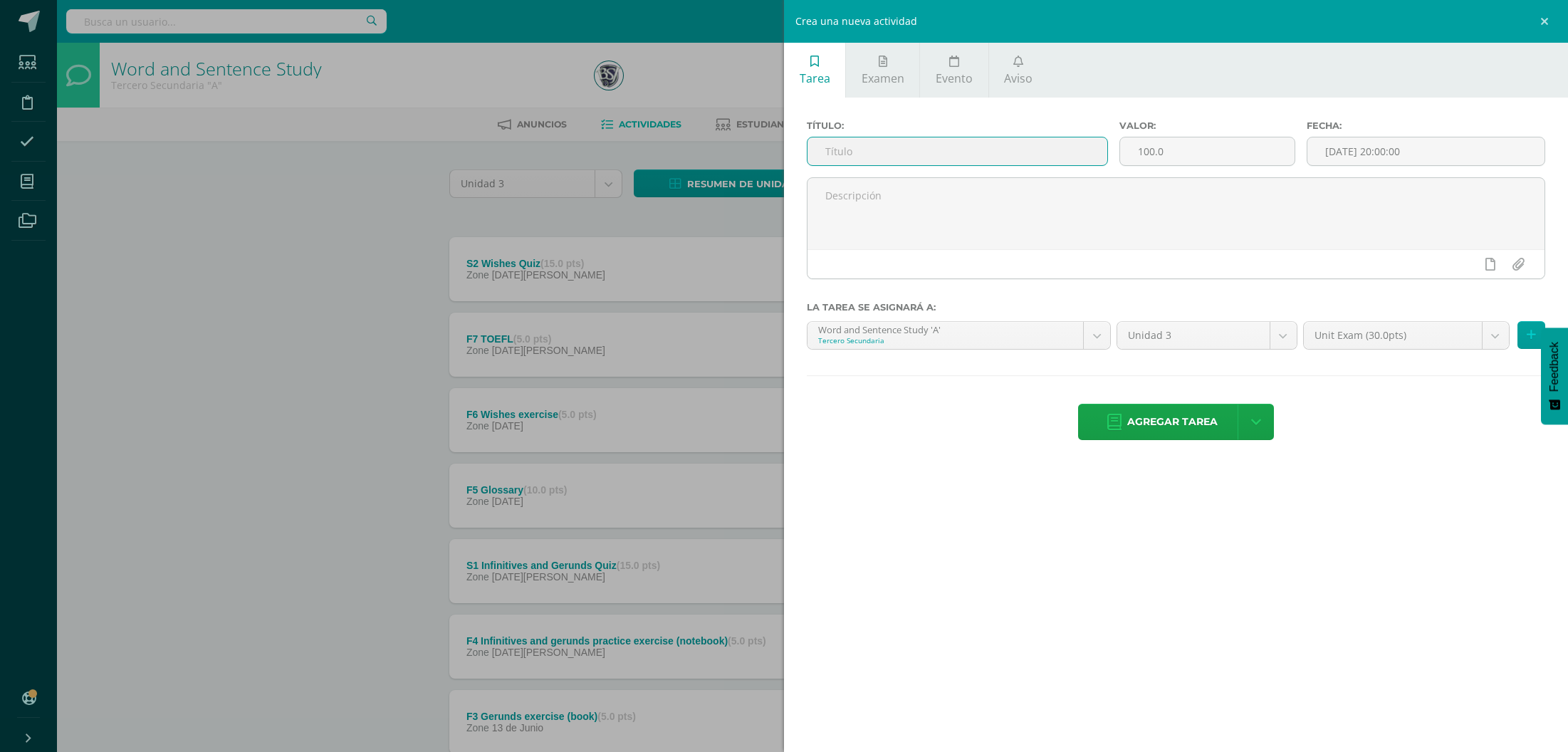
click at [1033, 143] on input "text" at bounding box center [956, 151] width 300 height 27
type input "u"
type input "U3 End of Units Exam"
click at [1186, 158] on input "100.0" at bounding box center [1207, 151] width 175 height 27
type input "1"
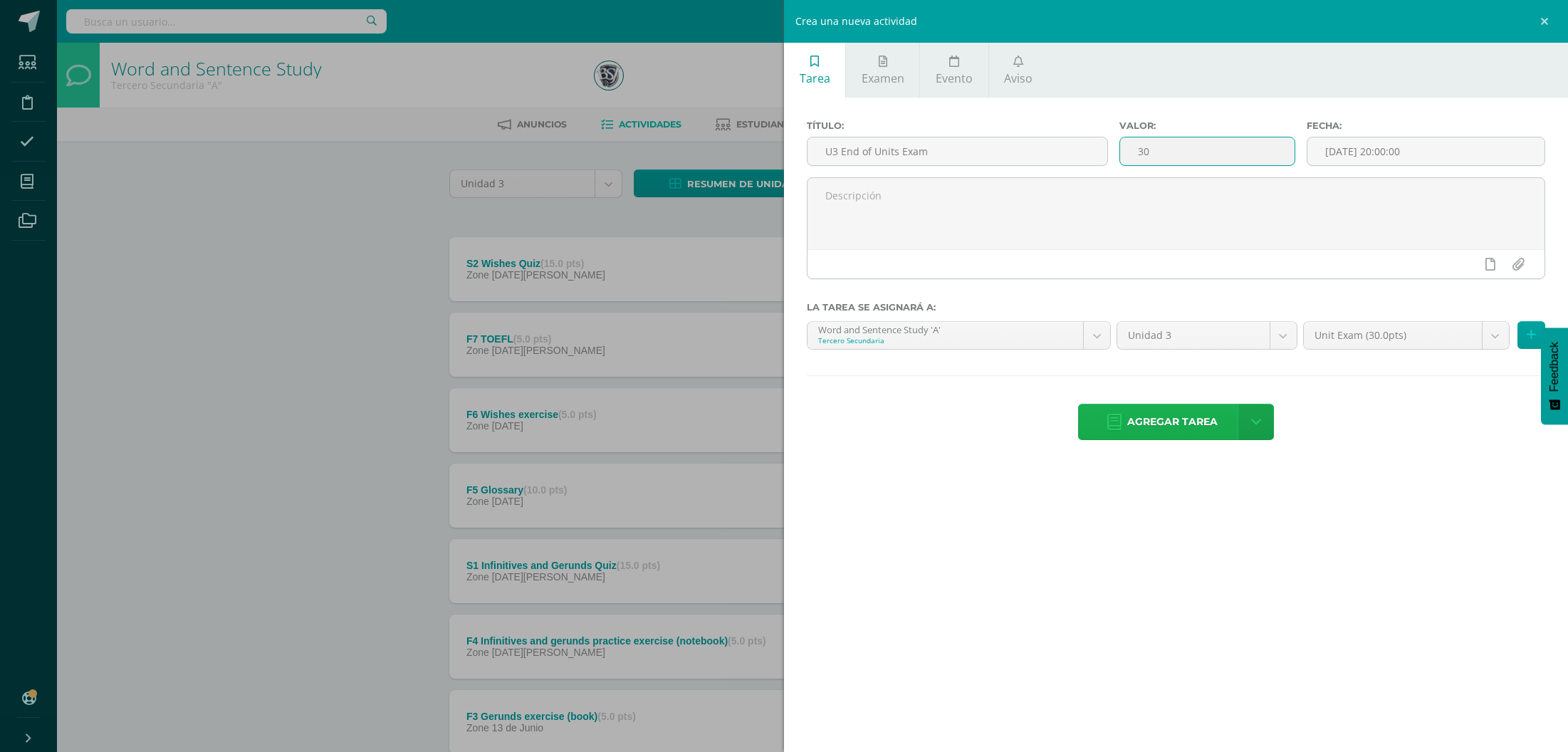
type input "30"
click at [1208, 427] on span "Agregar tarea" at bounding box center [1172, 421] width 91 height 35
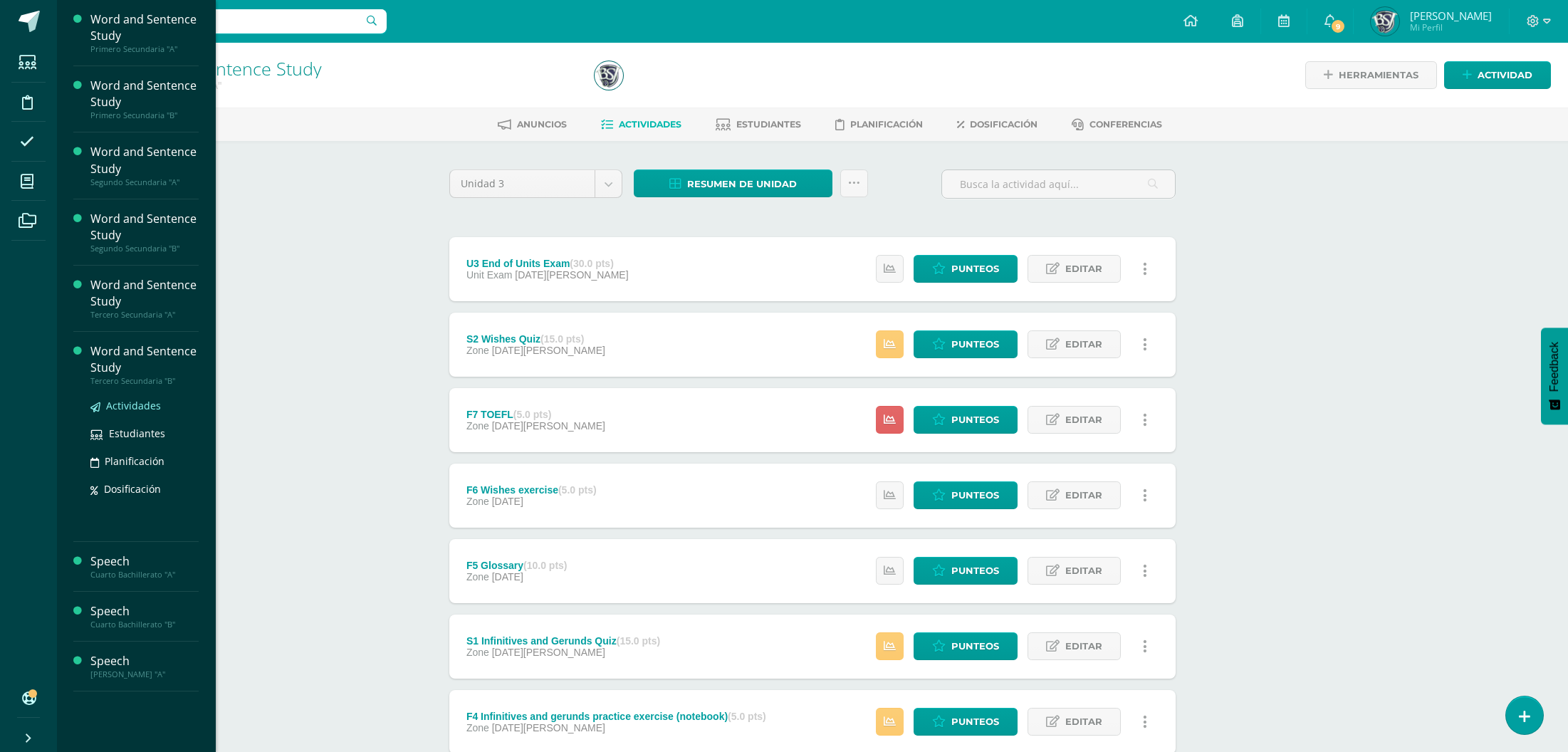
click at [146, 402] on span "Actividades" at bounding box center [134, 406] width 55 height 14
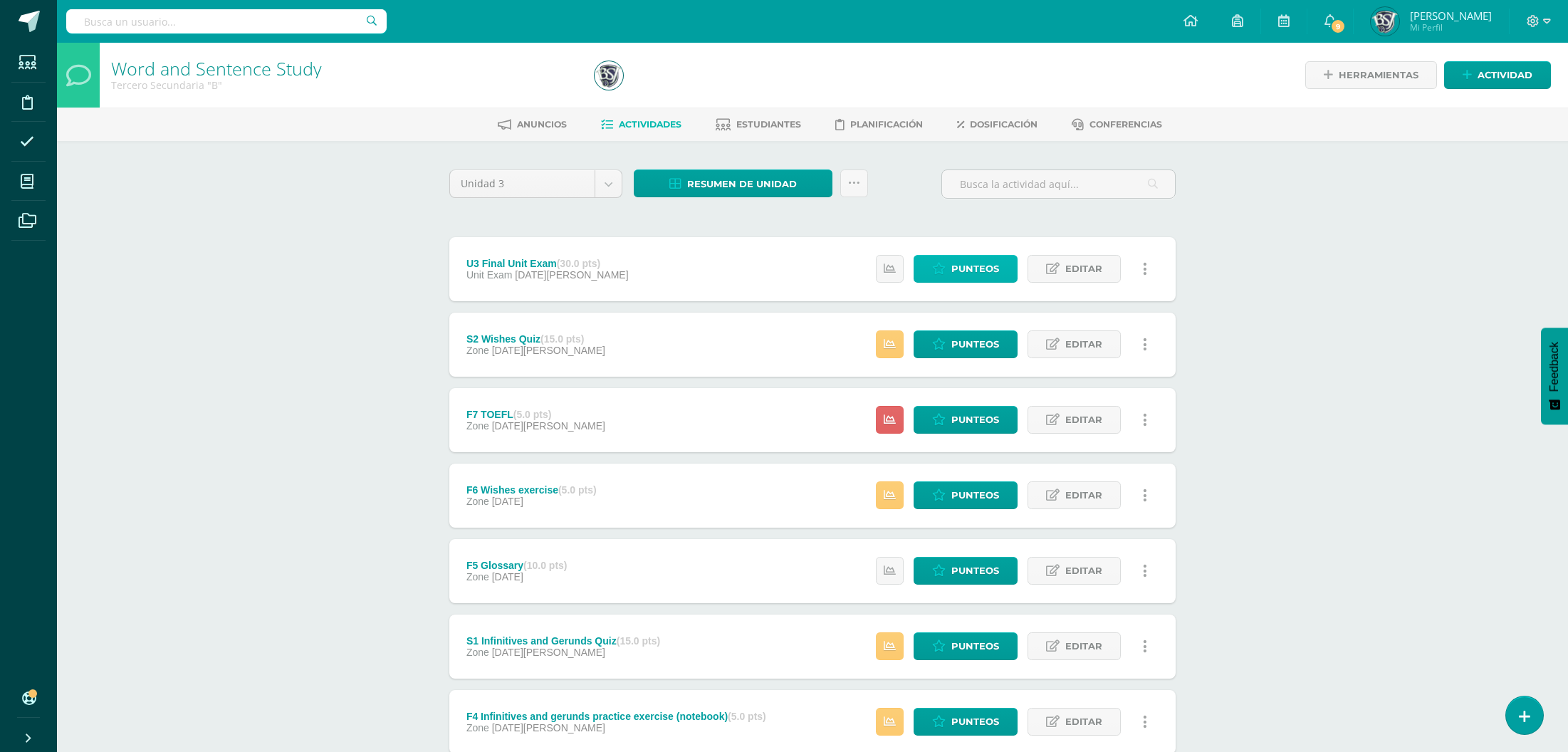
click at [957, 271] on span "Punteos" at bounding box center [975, 268] width 48 height 26
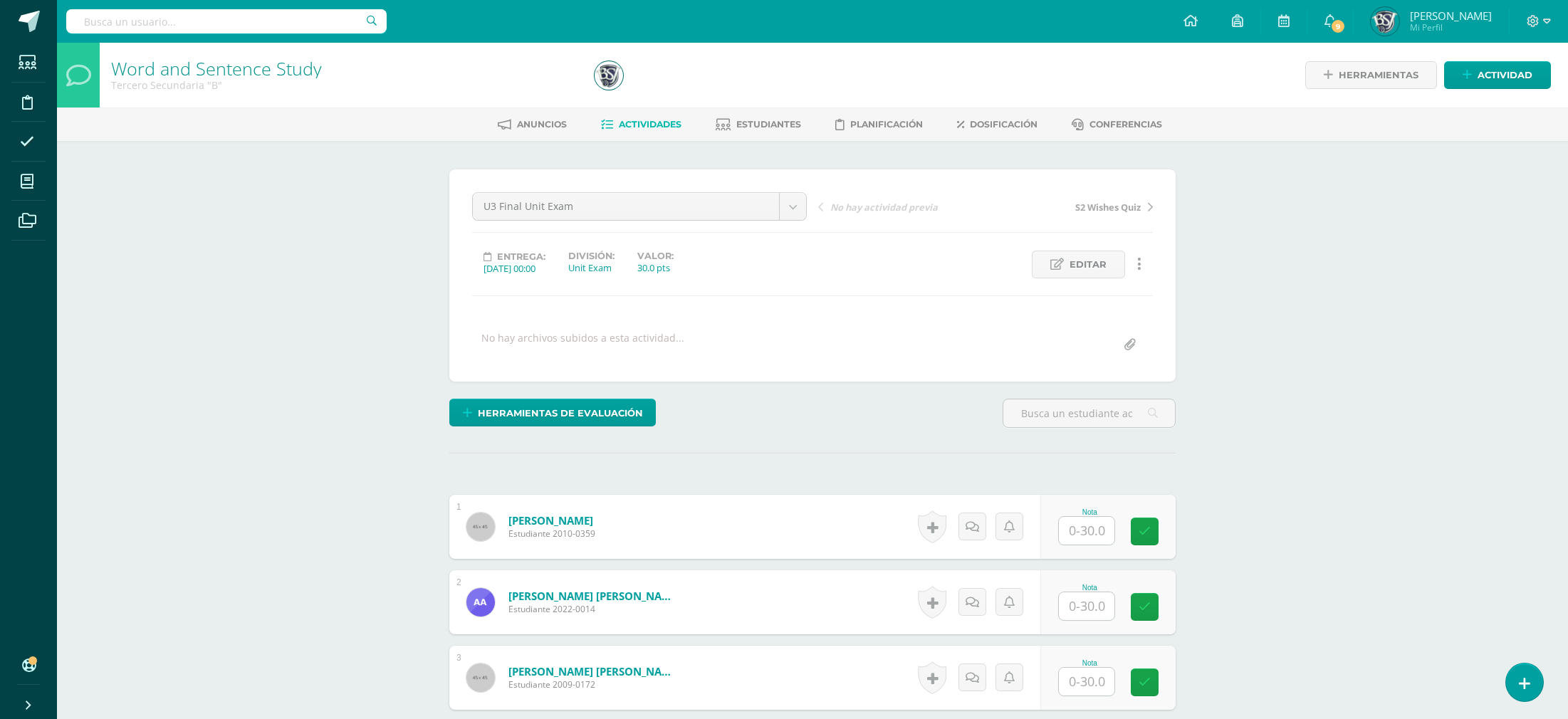
scroll to position [1885, 0]
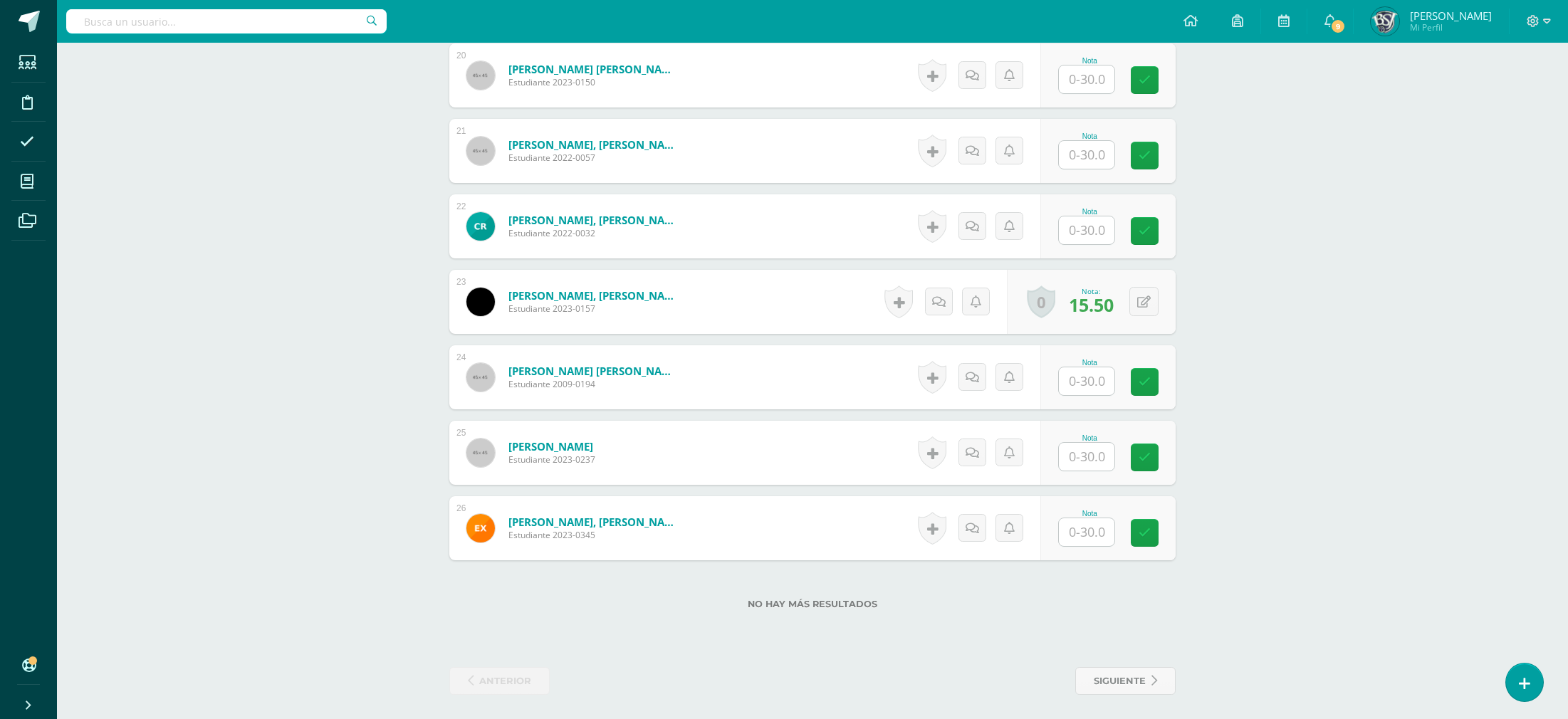
click at [1092, 437] on div "Nota" at bounding box center [1089, 438] width 62 height 8
click at [1092, 454] on input "text" at bounding box center [1095, 457] width 57 height 28
type input "21.5"
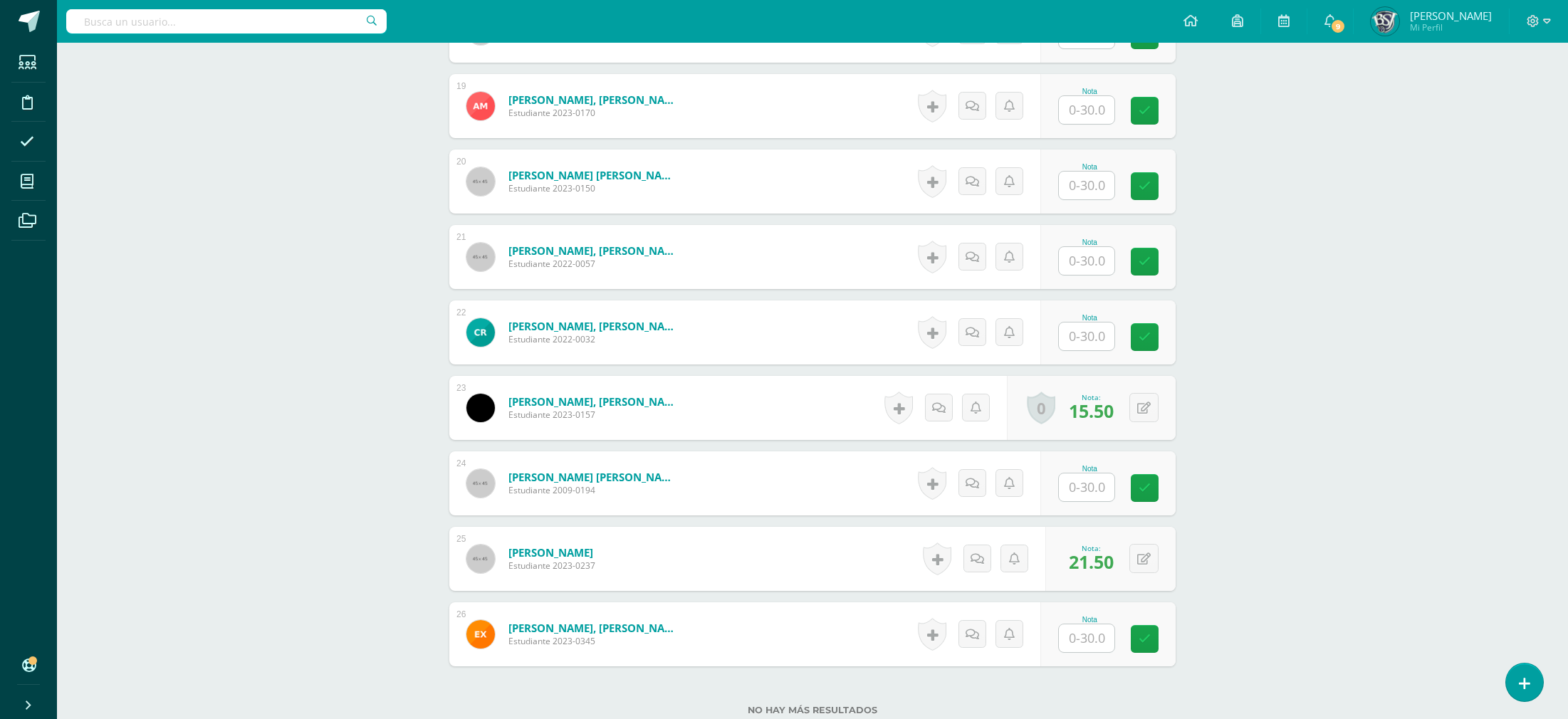
scroll to position [1611, 0]
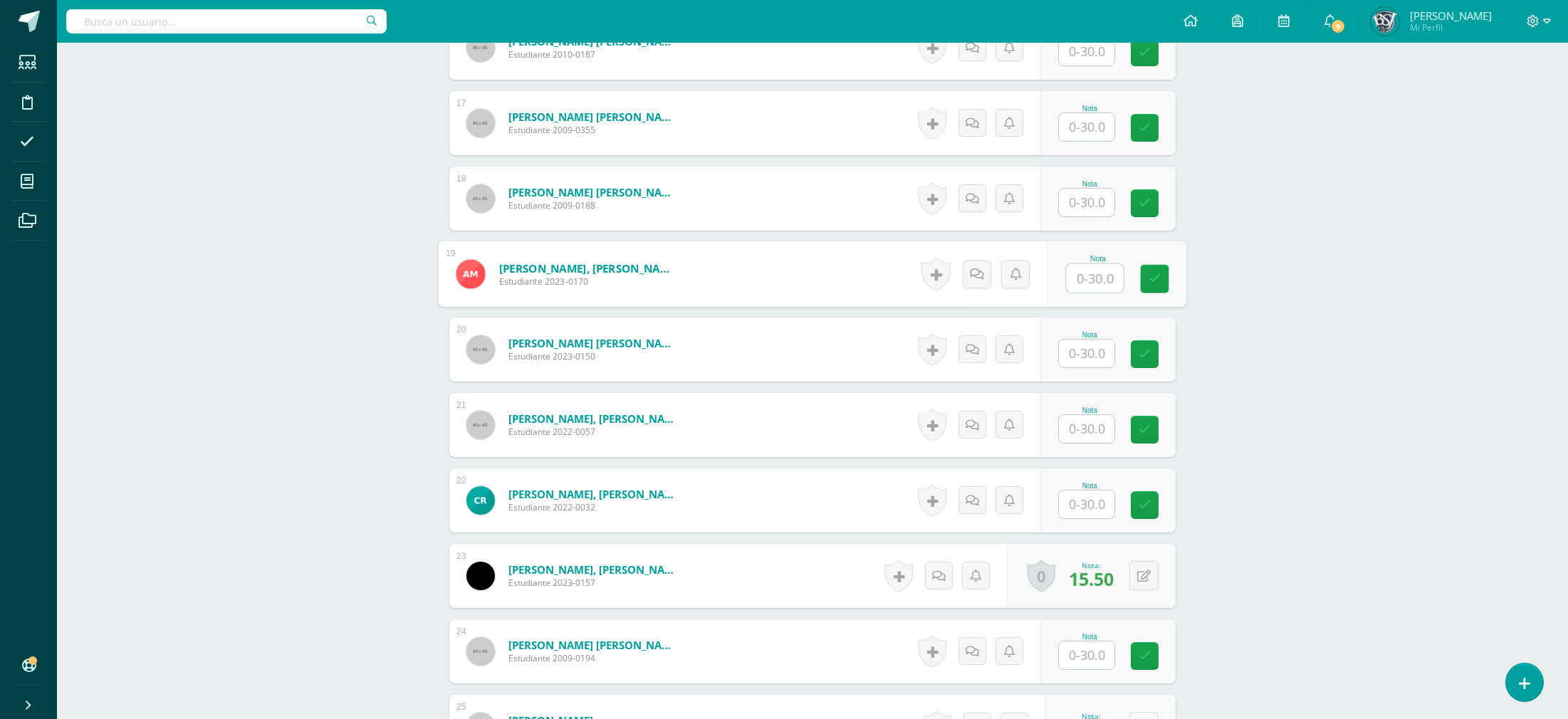
click at [1064, 270] on div "Nota" at bounding box center [1116, 274] width 139 height 66
type input "18"
click at [1076, 120] on input "text" at bounding box center [1095, 127] width 57 height 28
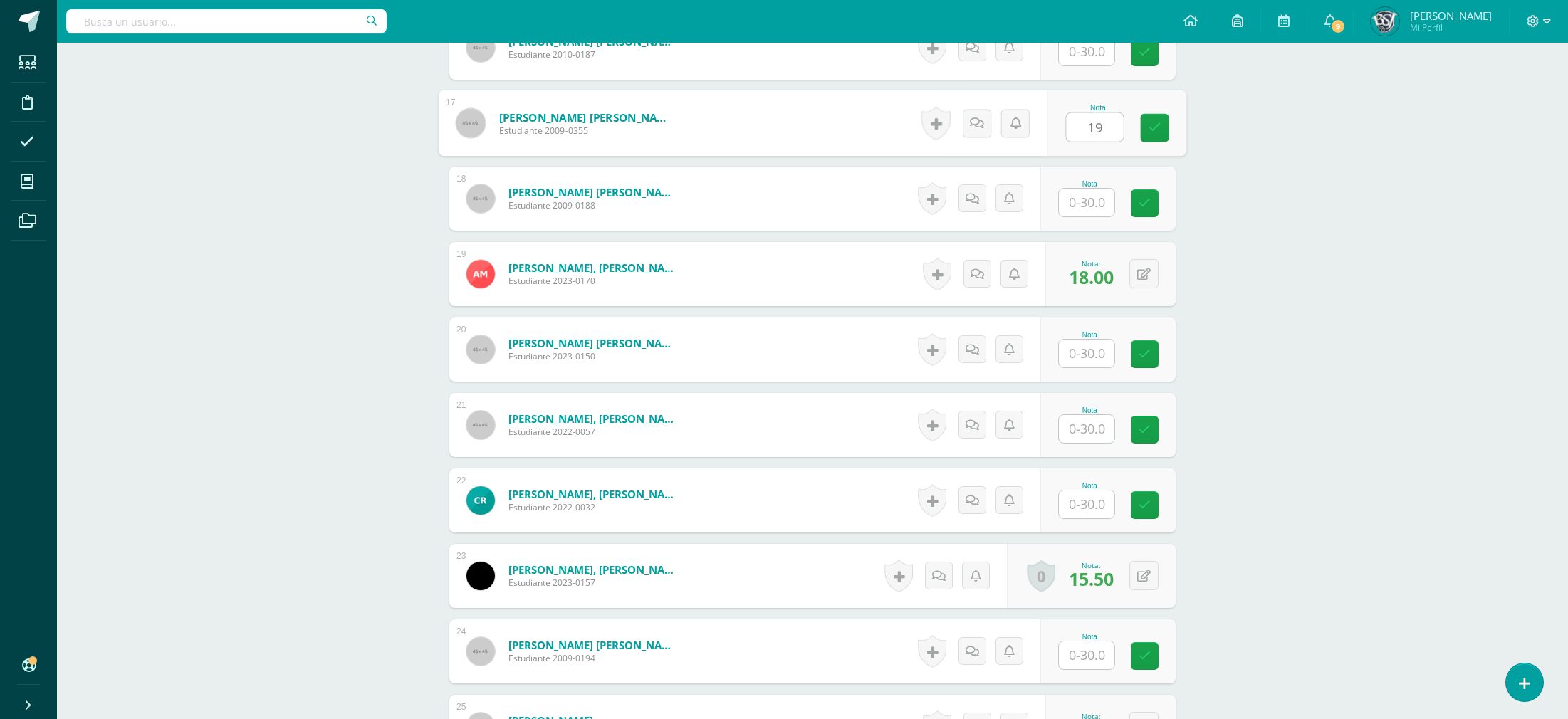
type input "19"
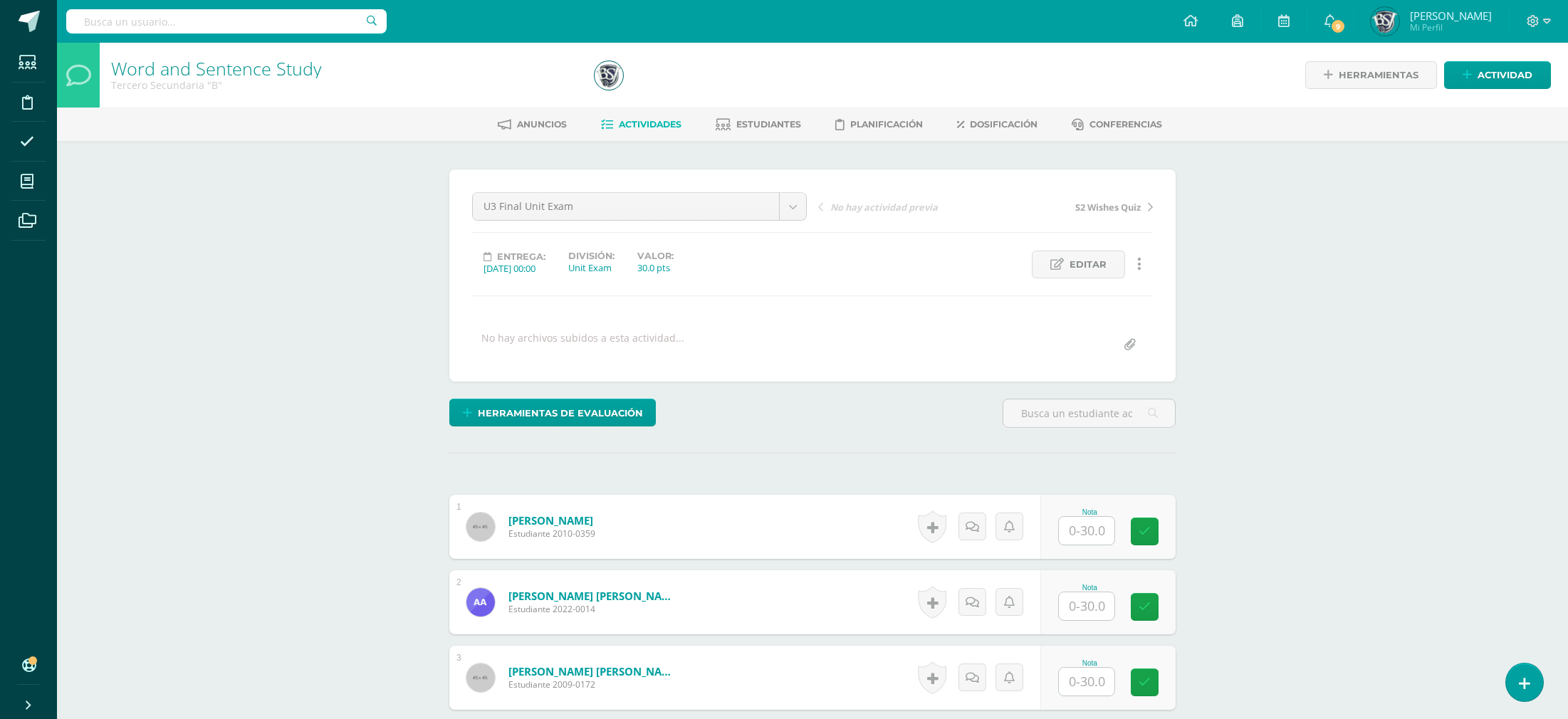
click at [666, 129] on span "Actividades" at bounding box center [650, 124] width 62 height 11
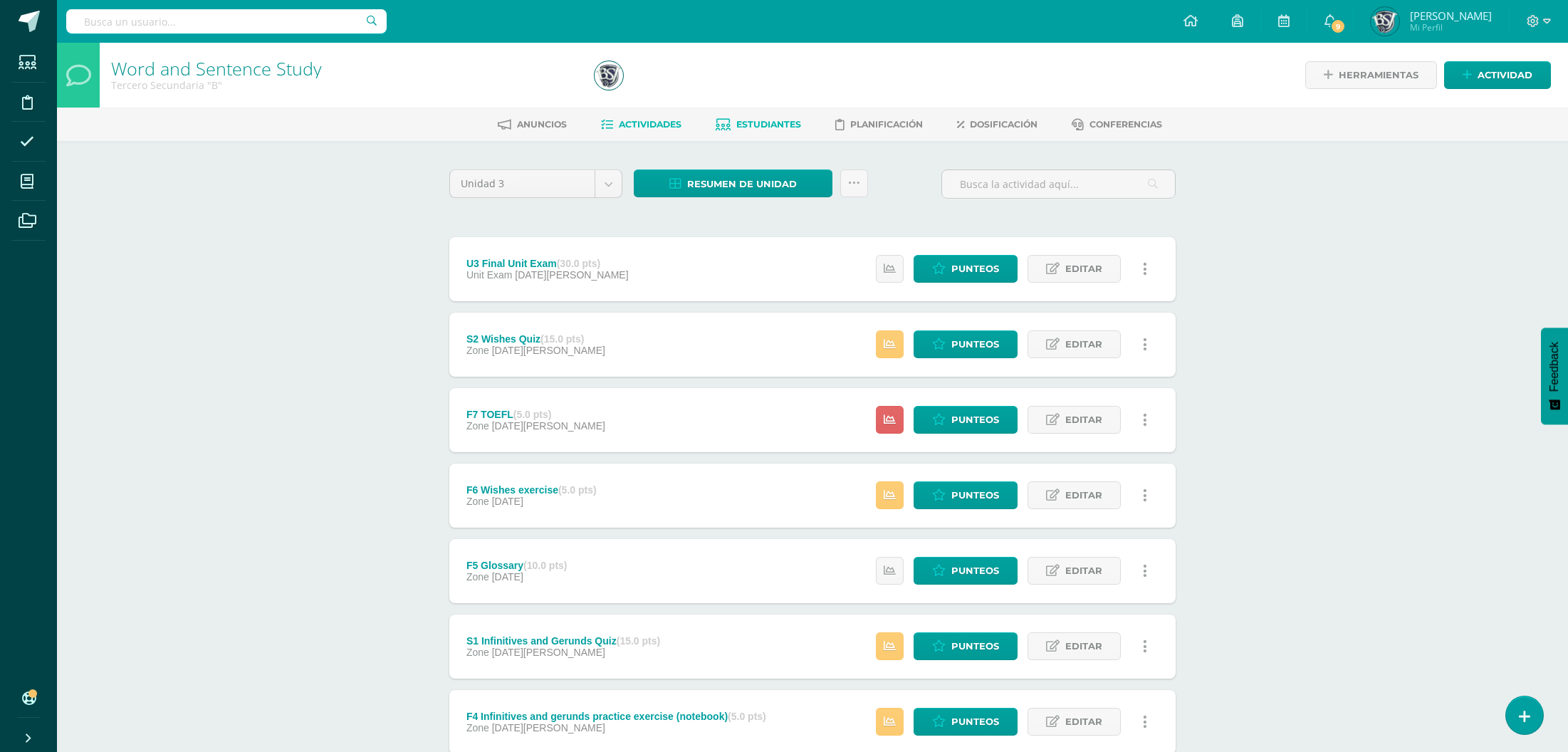
click at [762, 114] on link "Estudiantes" at bounding box center [758, 124] width 86 height 22
